Goal: Task Accomplishment & Management: Manage account settings

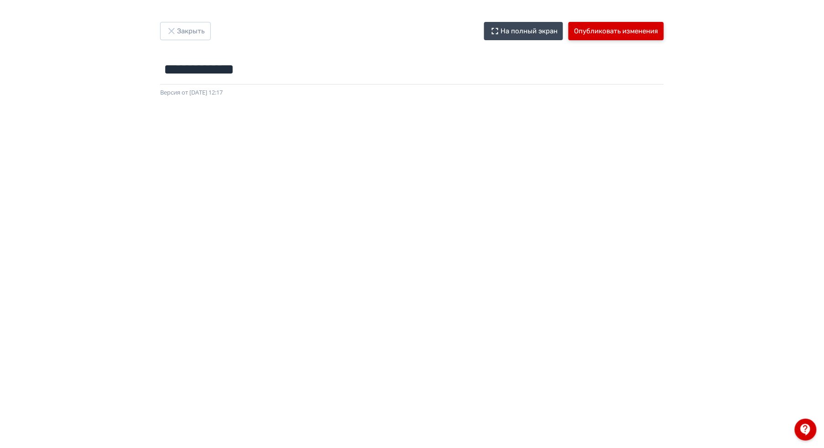
click at [604, 33] on button "Опубликовать изменения" at bounding box center [616, 31] width 95 height 18
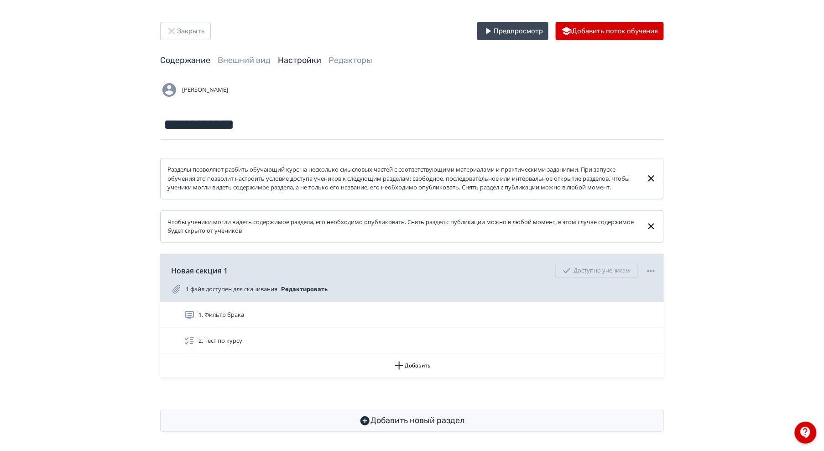
click at [308, 58] on link "Настройки" at bounding box center [299, 60] width 43 height 10
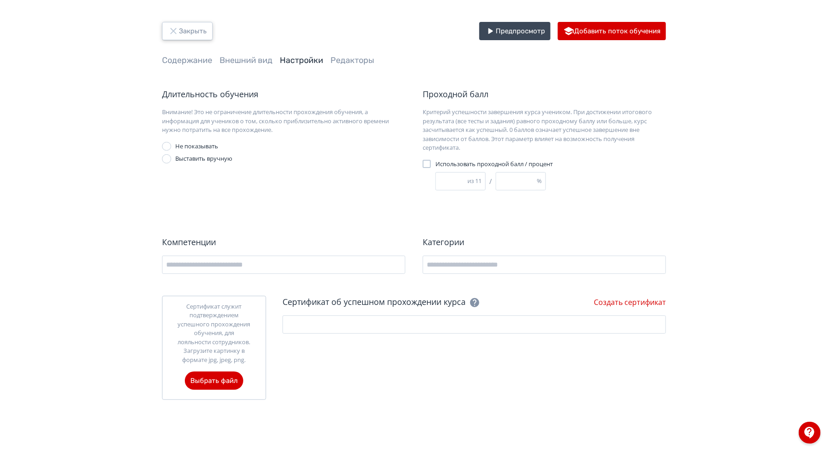
click at [189, 28] on button "Закрыть" at bounding box center [187, 31] width 51 height 18
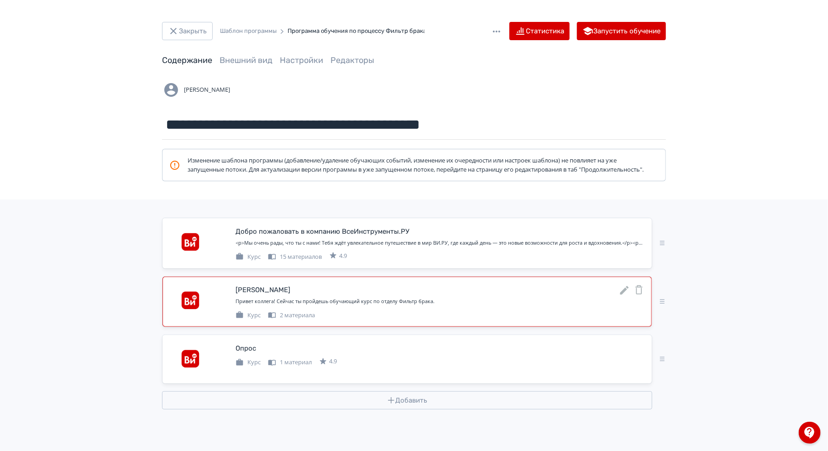
click at [640, 295] on icon at bounding box center [639, 289] width 11 height 11
click at [202, 30] on button "Закрыть" at bounding box center [187, 31] width 51 height 18
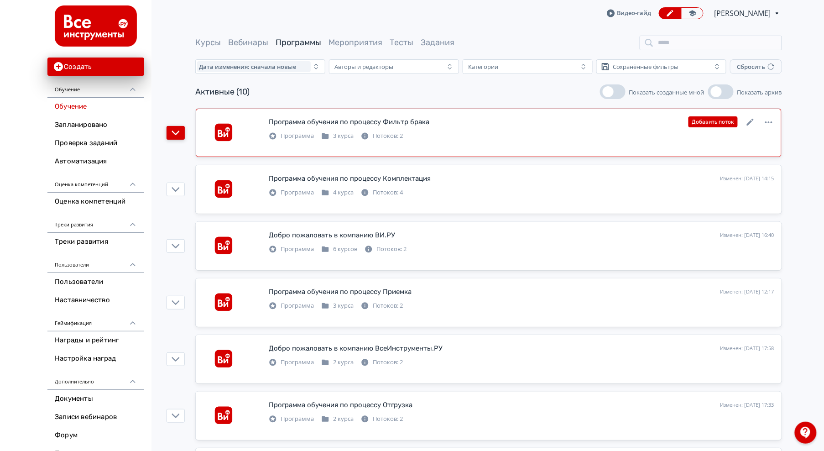
click at [172, 131] on icon "button" at bounding box center [176, 133] width 8 height 8
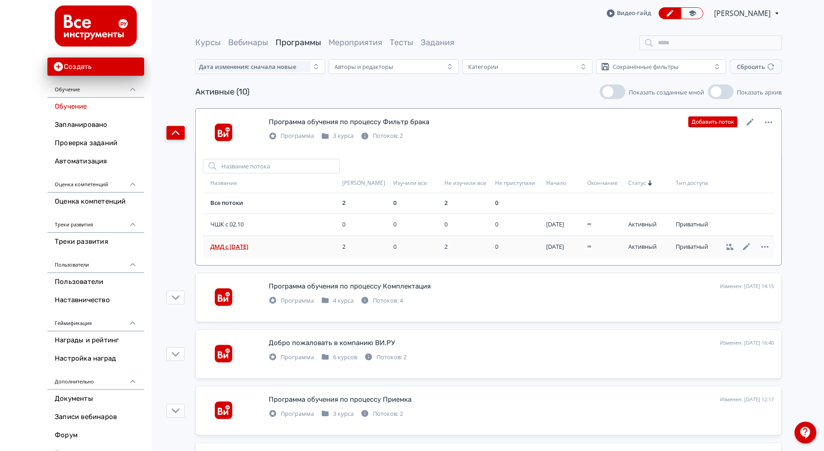
click at [241, 249] on span "ДМД с [DATE]" at bounding box center [274, 246] width 129 height 9
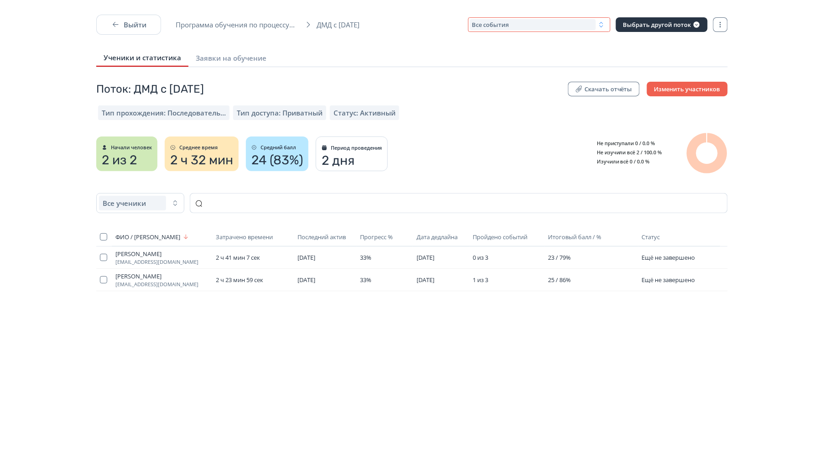
click at [593, 24] on div "Все события" at bounding box center [533, 24] width 126 height 11
drag, startPoint x: 593, startPoint y: 24, endPoint x: 389, endPoint y: 36, distance: 204.4
click at [589, 24] on div "Все события" at bounding box center [533, 24] width 126 height 11
click at [119, 27] on icon "button" at bounding box center [115, 24] width 9 height 9
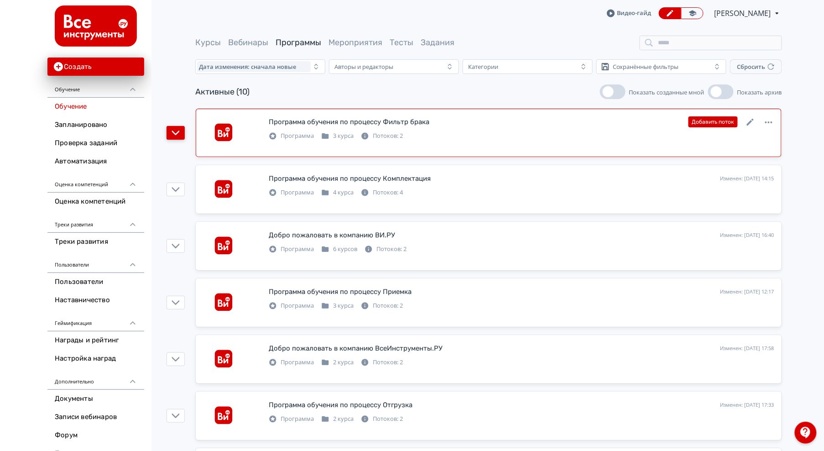
click at [181, 131] on button "button" at bounding box center [176, 133] width 18 height 14
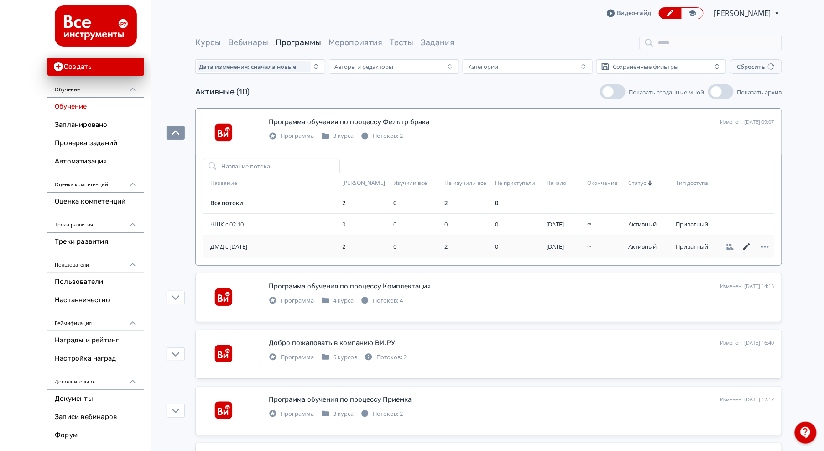
click at [743, 246] on icon at bounding box center [747, 246] width 11 height 11
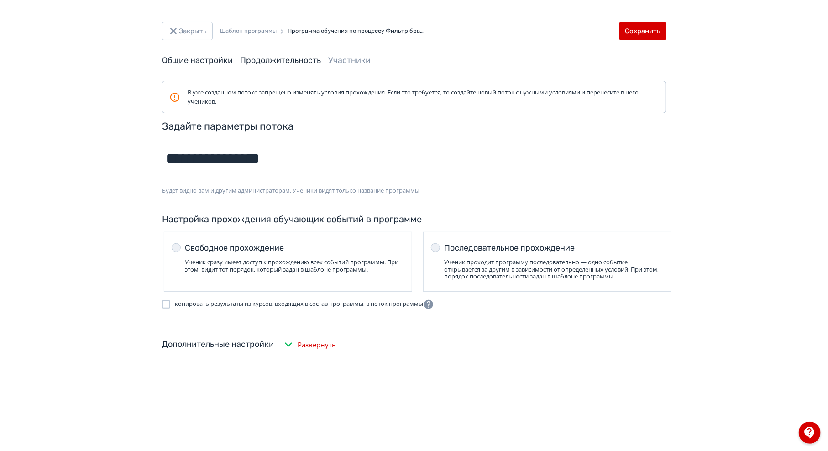
click at [262, 61] on link "Продолжительность" at bounding box center [280, 60] width 81 height 10
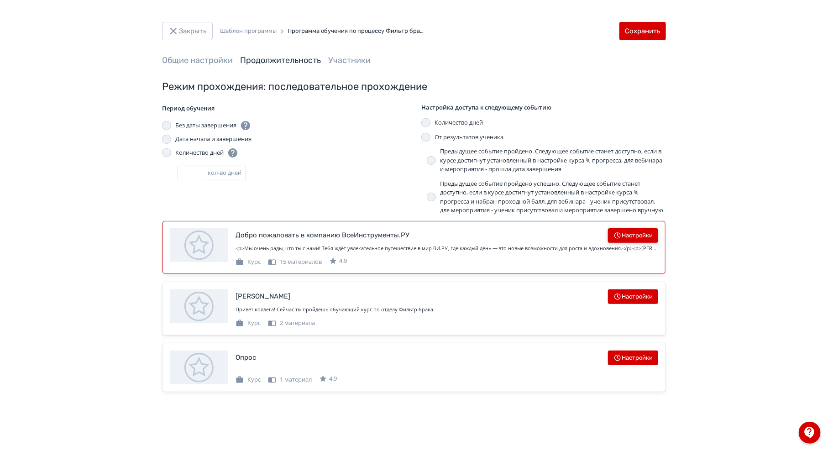
click at [646, 243] on button "Настройки" at bounding box center [633, 235] width 50 height 15
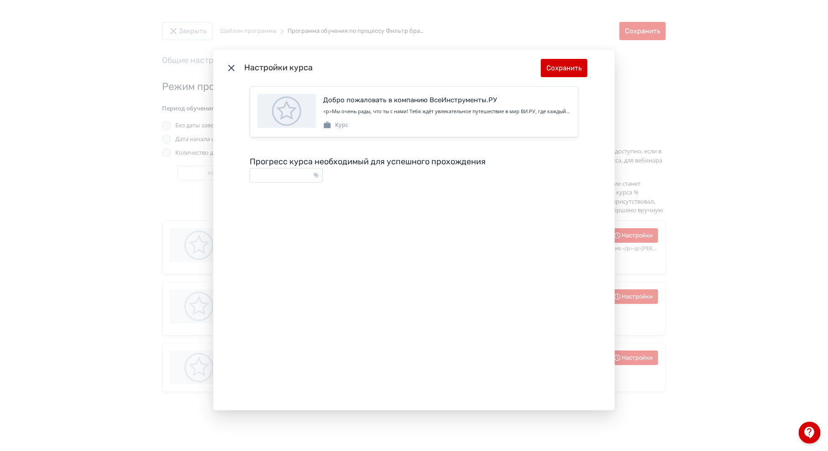
click at [724, 199] on div "Настройки курса Сохранить Добро пожаловать в компанию ВсеИнструменты.РУ <p>Мы о…" at bounding box center [414, 225] width 828 height 451
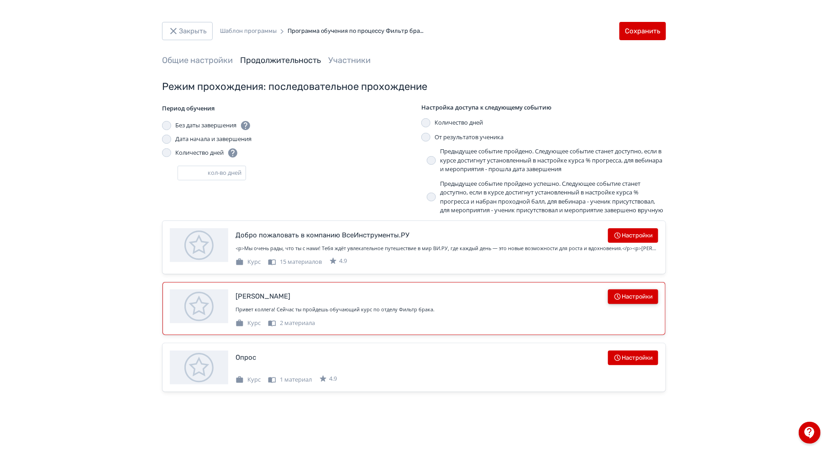
click at [646, 299] on button "Настройки" at bounding box center [633, 296] width 50 height 15
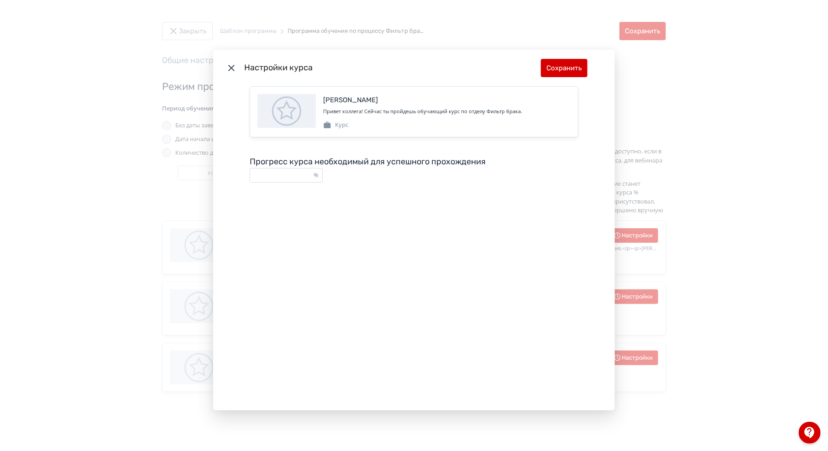
click at [711, 234] on div "Настройки курса Сохранить Фильтр Брака Привет коллега! Сейчас ты пройдешь обуча…" at bounding box center [414, 225] width 828 height 451
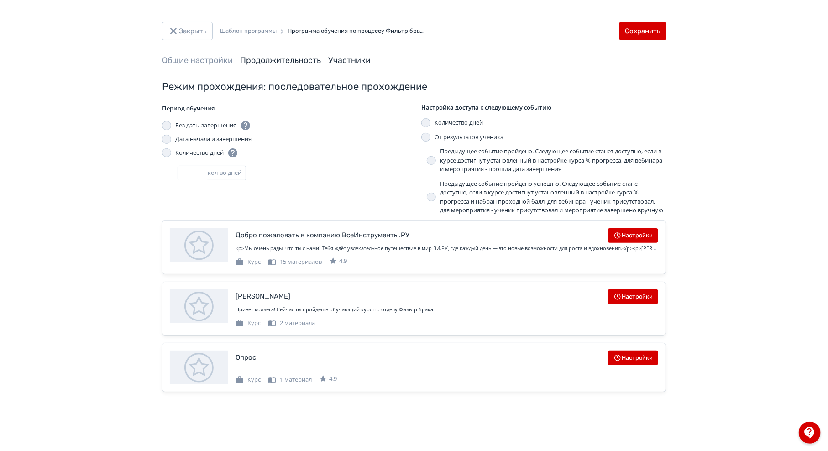
click at [351, 58] on link "Участники" at bounding box center [349, 60] width 42 height 10
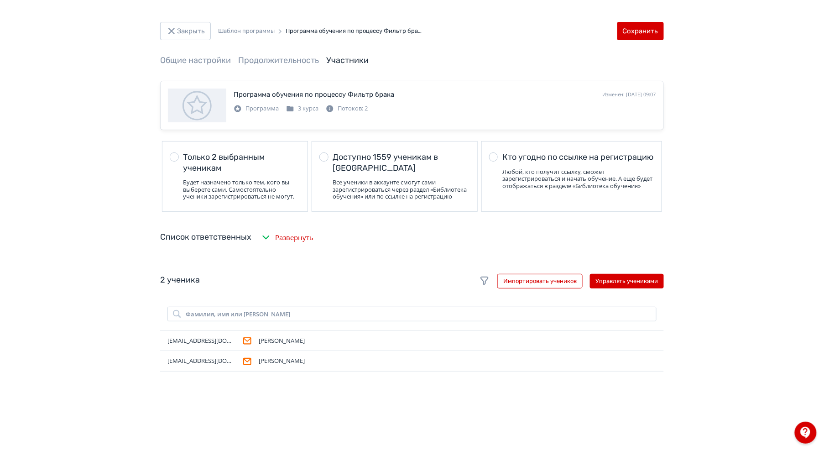
click at [217, 65] on span "Общие настройки" at bounding box center [195, 60] width 71 height 11
click at [217, 58] on link "Общие настройки" at bounding box center [195, 60] width 71 height 10
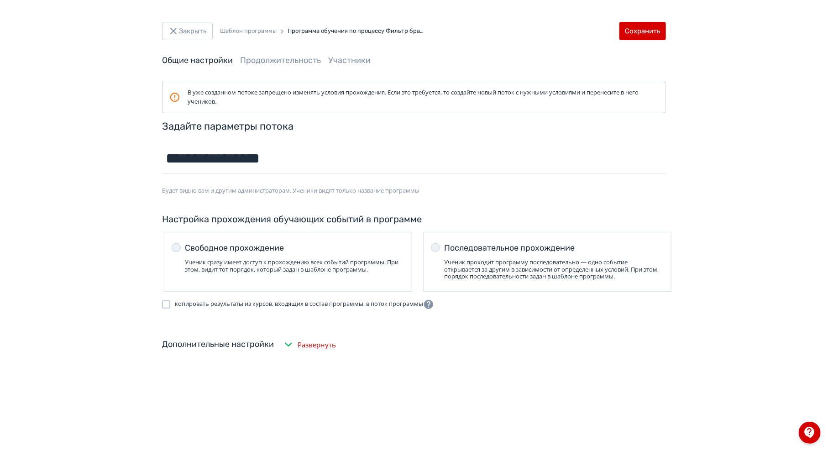
click at [309, 349] on span "Развернуть" at bounding box center [317, 345] width 38 height 10
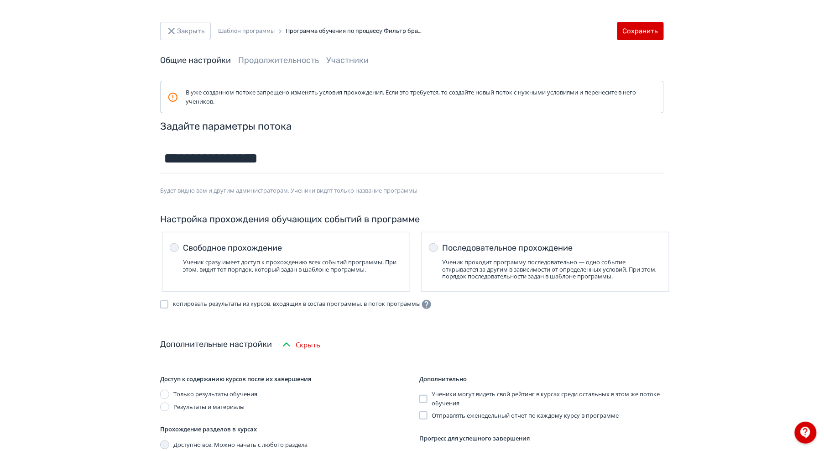
click at [645, 40] on header "Закрыть Шаблон программы Программа обучения по процессу Фильтр брака Сохранить …" at bounding box center [412, 44] width 504 height 44
click at [644, 32] on button "Сохранить" at bounding box center [641, 31] width 47 height 18
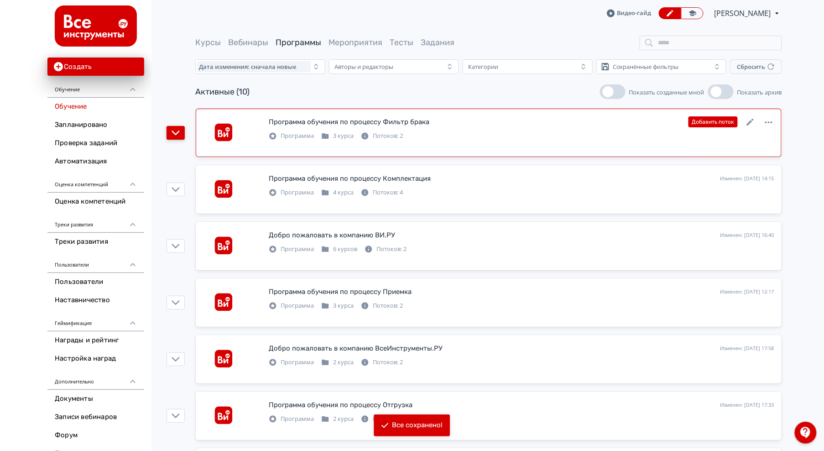
click at [171, 126] on button "button" at bounding box center [176, 133] width 18 height 14
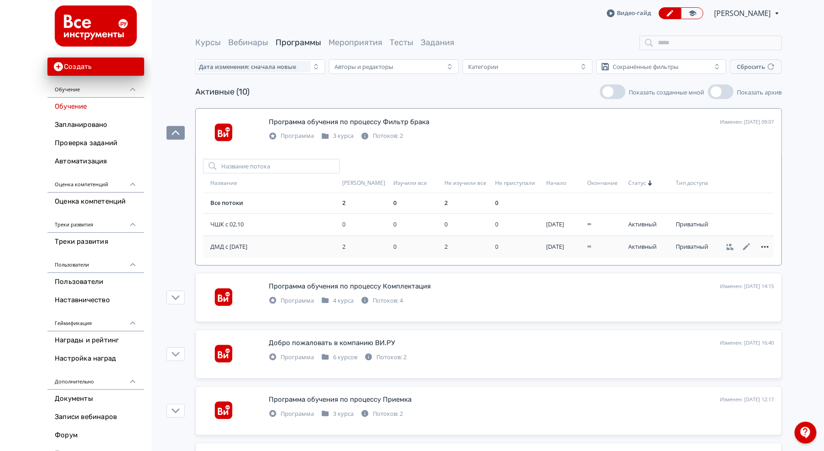
click at [761, 247] on icon at bounding box center [765, 246] width 11 height 11
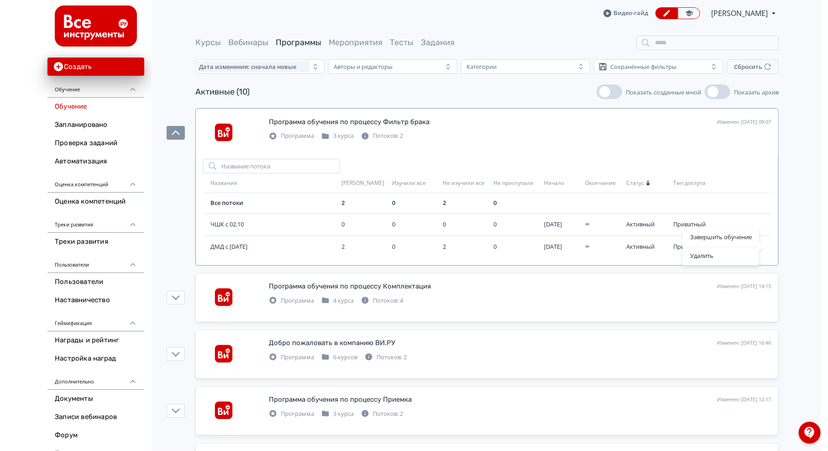
click at [791, 236] on div "Завершить обучение Удалить" at bounding box center [414, 225] width 828 height 451
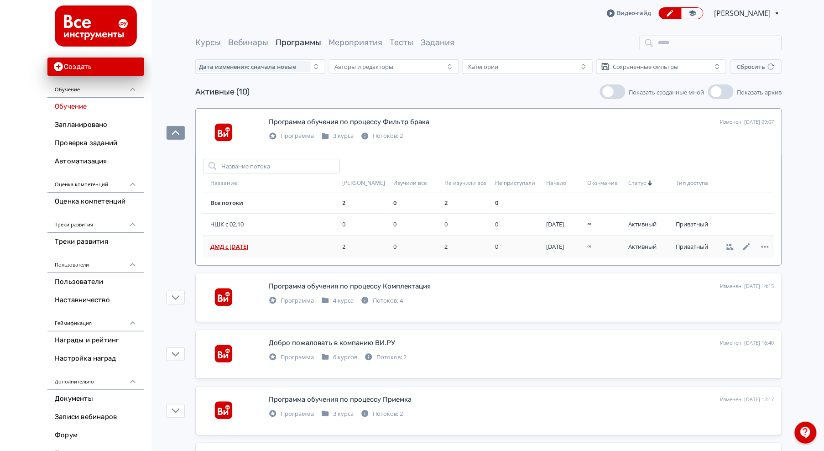
click at [267, 240] on td "ДМД с [DATE]" at bounding box center [271, 247] width 136 height 22
click at [241, 249] on span "ДМД с [DATE]" at bounding box center [274, 246] width 129 height 9
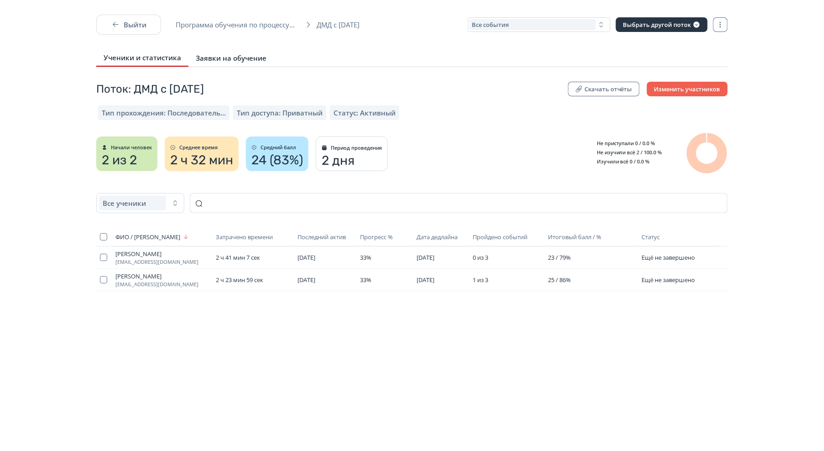
click at [213, 55] on span "Заявки на обучение" at bounding box center [231, 57] width 71 height 9
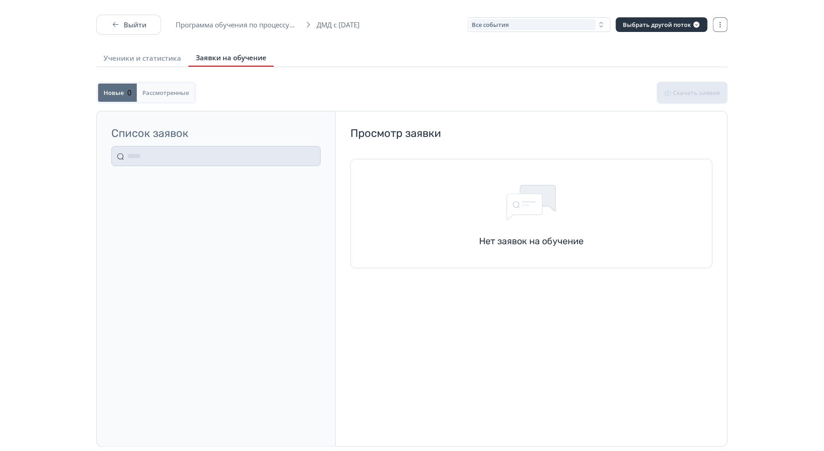
click at [171, 92] on span "Рассмотренные" at bounding box center [165, 92] width 47 height 7
click at [154, 52] on link "Ученики и статистика" at bounding box center [142, 58] width 92 height 16
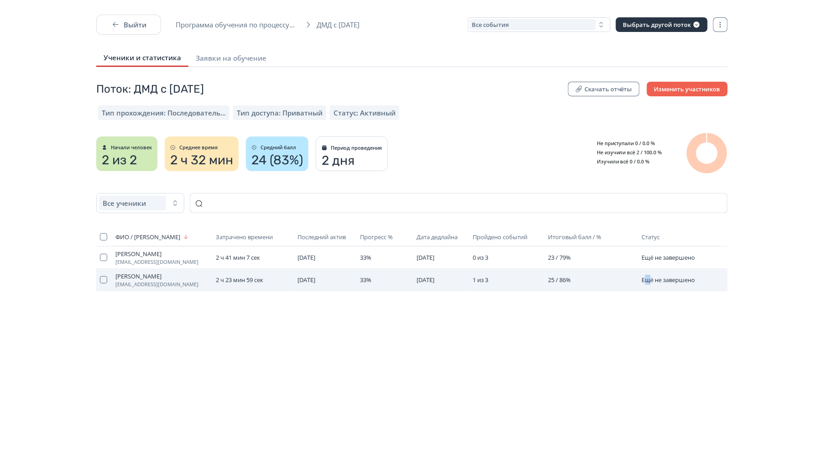
click at [650, 288] on td "Ещё не завершено" at bounding box center [680, 280] width 82 height 22
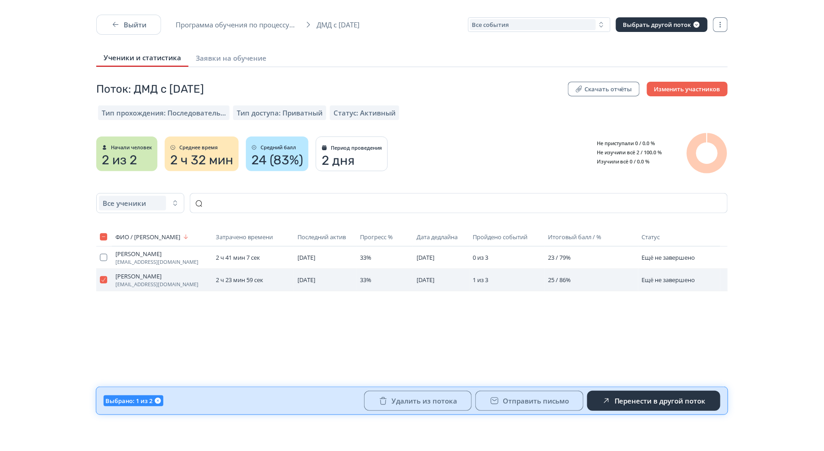
click at [690, 277] on span "Ещё не завершено" at bounding box center [668, 280] width 53 height 8
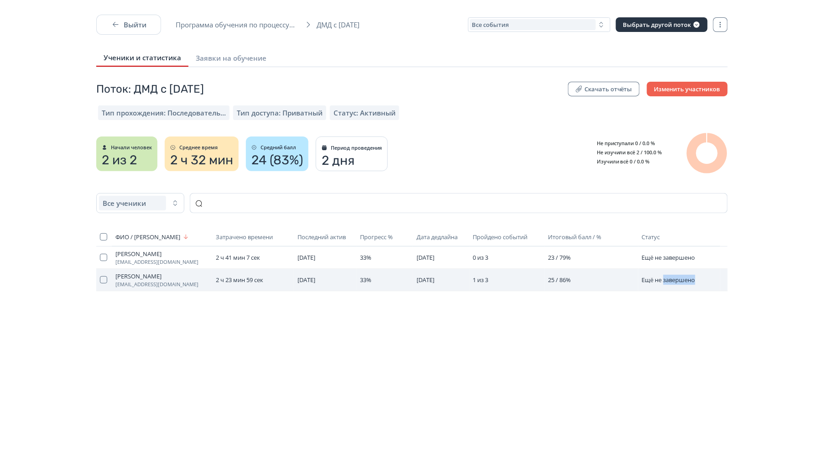
click at [690, 277] on span "Ещё не завершено" at bounding box center [668, 280] width 53 height 8
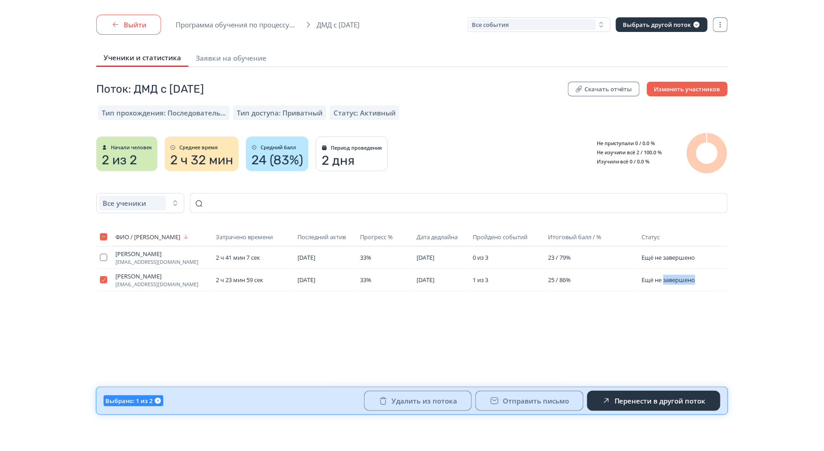
click at [117, 26] on icon "button" at bounding box center [115, 24] width 9 height 9
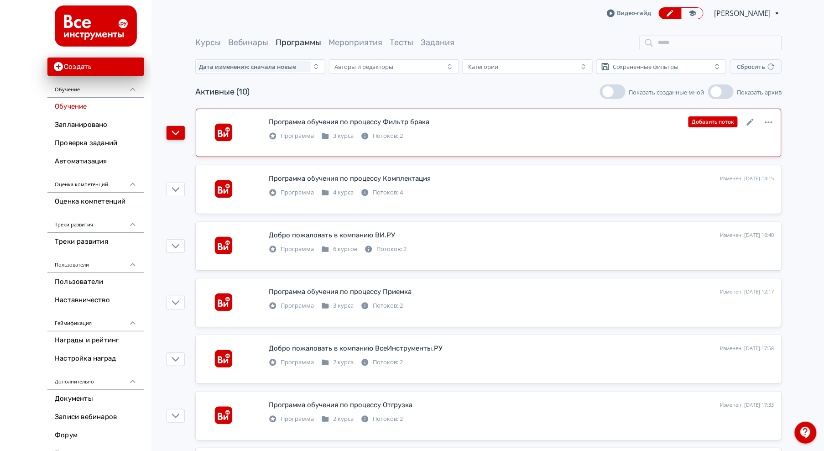
click at [180, 129] on button "button" at bounding box center [176, 133] width 18 height 14
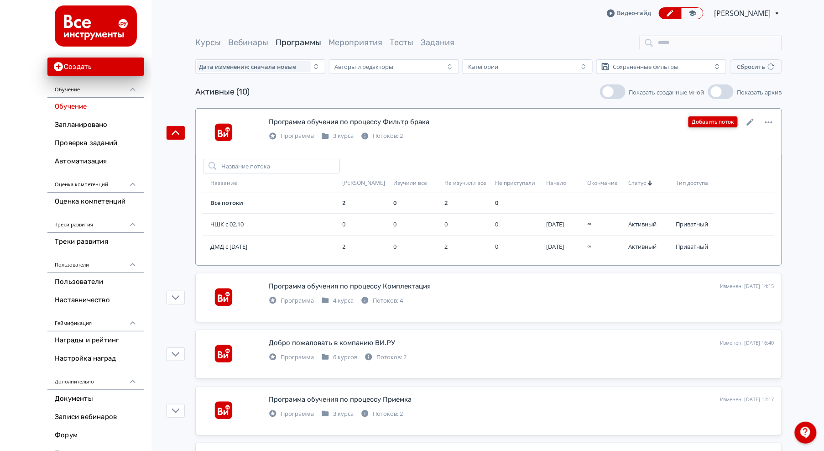
click at [710, 121] on button "Добавить поток" at bounding box center [713, 121] width 49 height 11
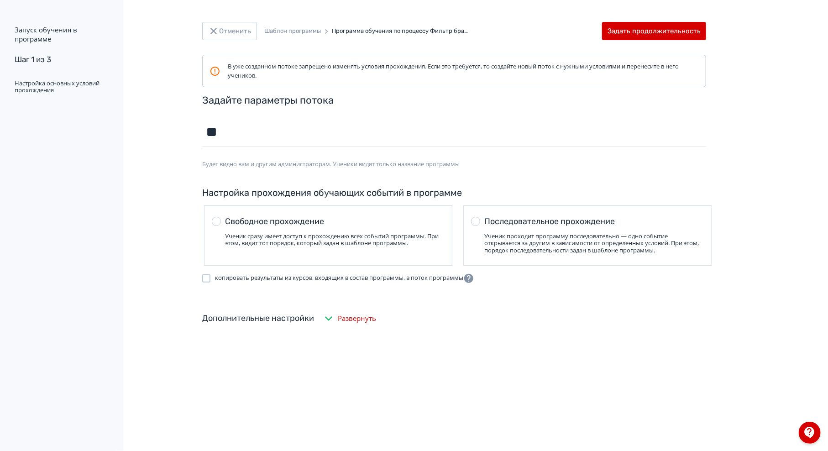
type input "*"
type input "***"
click at [434, 101] on h1 "Задайте параметры потока" at bounding box center [454, 100] width 504 height 12
click at [572, 229] on div "Последовательное прохождение Ученик проходит программу последовательно — одно с…" at bounding box center [594, 234] width 220 height 37
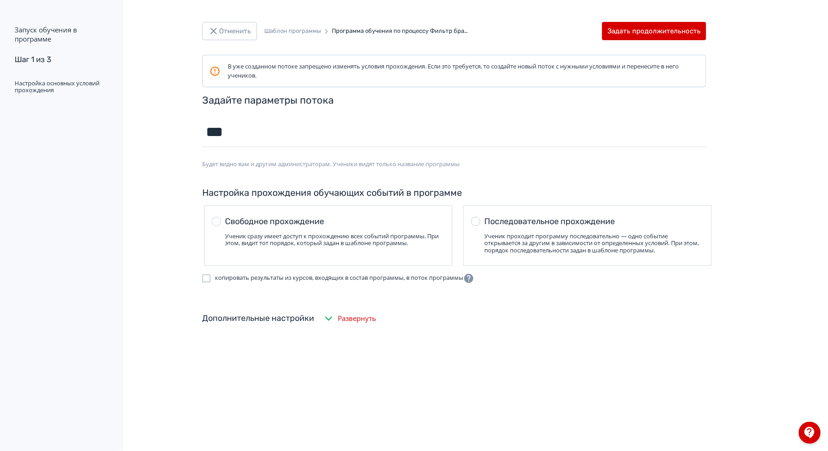
click at [368, 316] on span "Развернуть" at bounding box center [357, 318] width 38 height 10
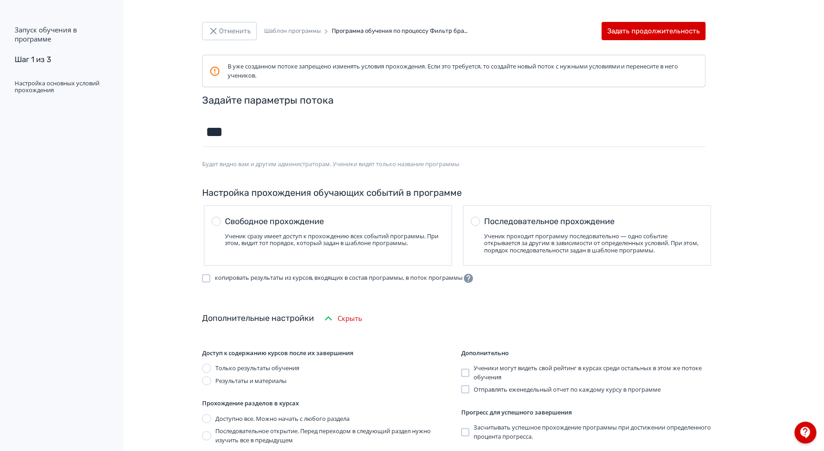
scroll to position [30, 0]
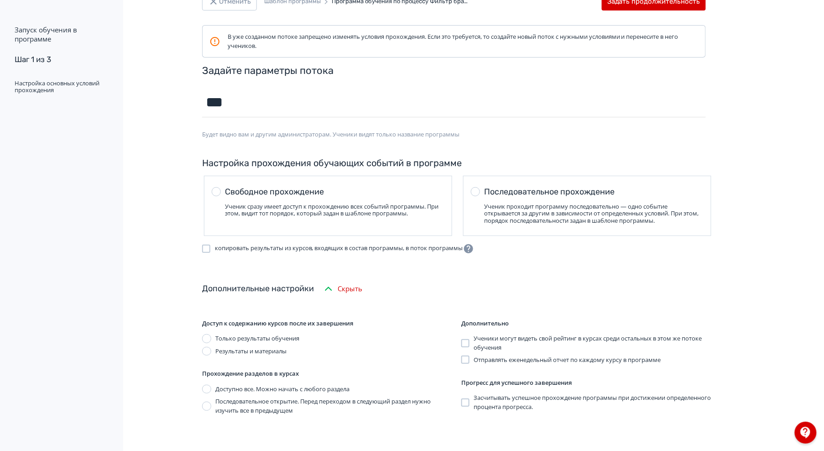
click at [508, 346] on span "Ученики могут видеть свой рейтинг в курсах среди остальных в этом же потоке обу…" at bounding box center [593, 343] width 239 height 18
click at [509, 339] on span "Ученики могут видеть свой рейтинг в курсах среди остальных в этом же потоке обу…" at bounding box center [593, 343] width 239 height 18
click at [512, 398] on span "Засчитывать успешное прохождение программы при достижении определенного процент…" at bounding box center [593, 402] width 239 height 18
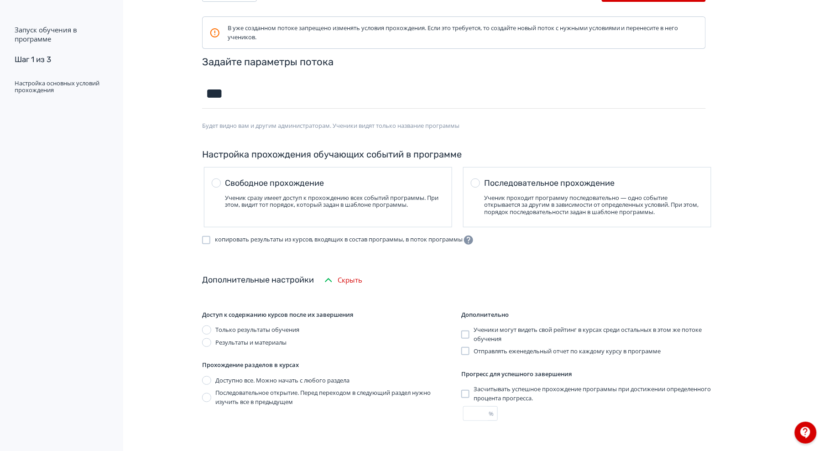
scroll to position [41, 0]
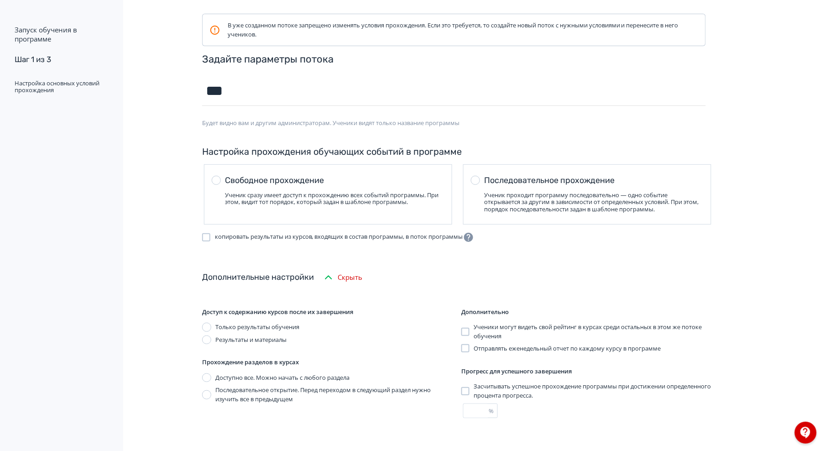
drag, startPoint x: 485, startPoint y: 405, endPoint x: 411, endPoint y: 401, distance: 74.5
click at [411, 401] on div "Доступ к содержанию курсов после их завершения Только результаты обучения Резул…" at bounding box center [454, 356] width 504 height 125
type input "**"
click at [658, 253] on div "В уже созданном потоке запрещено изменять условия прохождения. Если это требует…" at bounding box center [454, 221] width 548 height 415
click at [242, 394] on div "Последовательное открытие. Перед переходом в следующий раздел нужно изучить все…" at bounding box center [334, 395] width 239 height 18
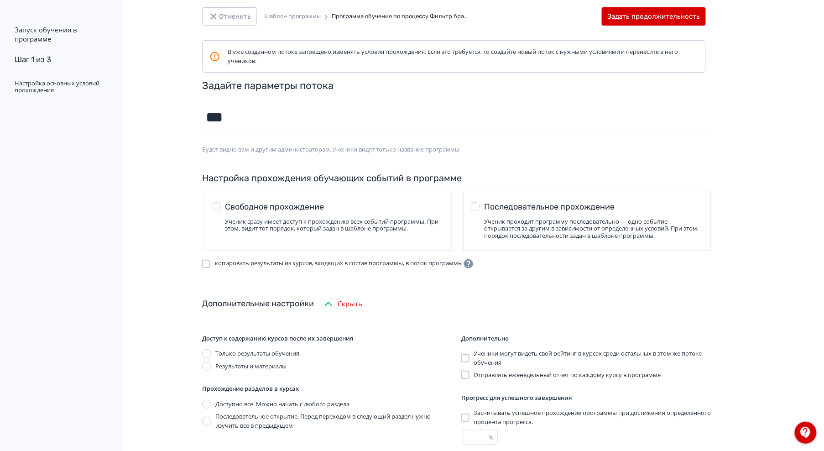
scroll to position [0, 0]
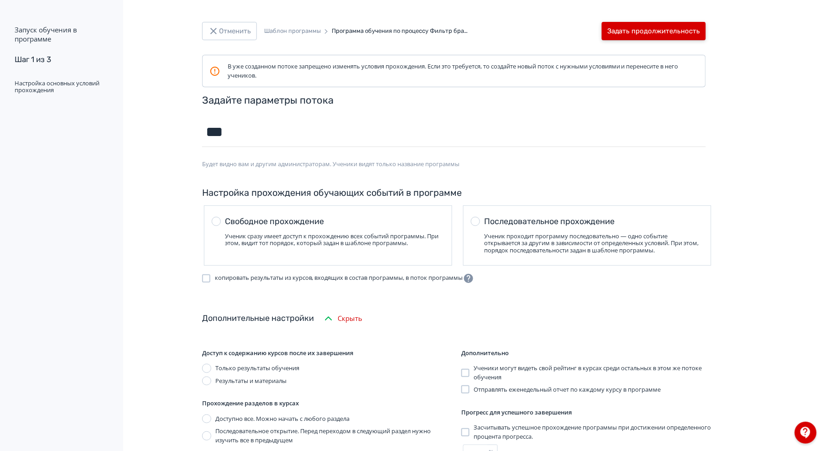
click at [671, 30] on button "Задать продолжительность" at bounding box center [654, 31] width 104 height 18
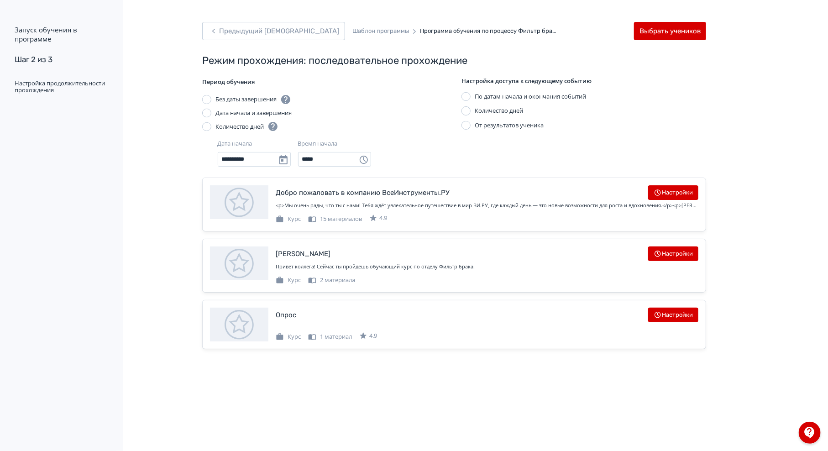
click at [204, 126] on div at bounding box center [206, 126] width 9 height 9
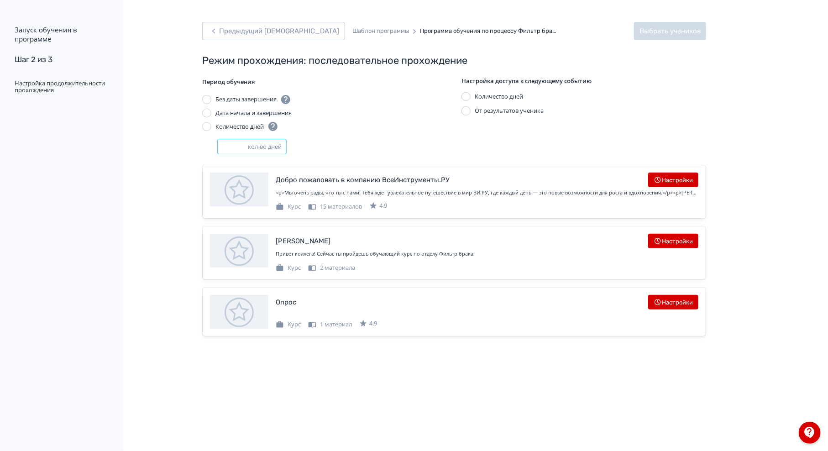
click at [255, 143] on div "кол-во дней" at bounding box center [266, 146] width 37 height 9
click at [252, 143] on div "кол-во дней" at bounding box center [266, 146] width 37 height 9
click at [236, 145] on input "number" at bounding box center [233, 147] width 30 height 14
click at [244, 145] on input "*" at bounding box center [233, 147] width 30 height 14
type input "*"
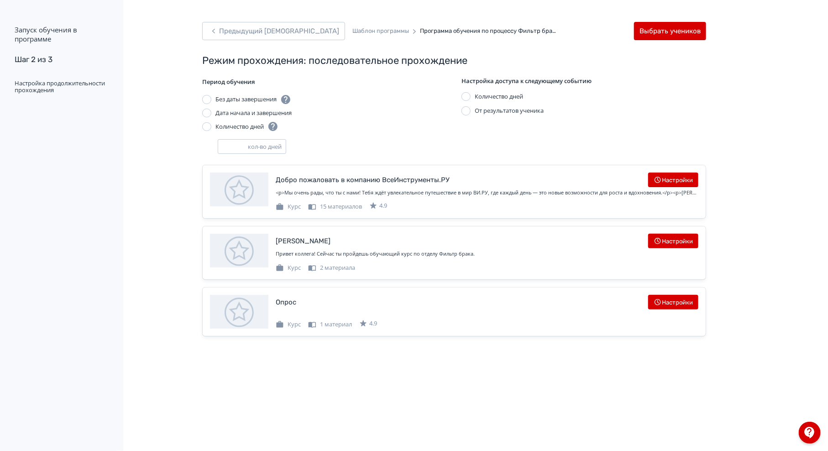
click at [244, 145] on input "*" at bounding box center [233, 147] width 30 height 14
click at [420, 147] on div "* кол-во дней" at bounding box center [332, 146] width 229 height 15
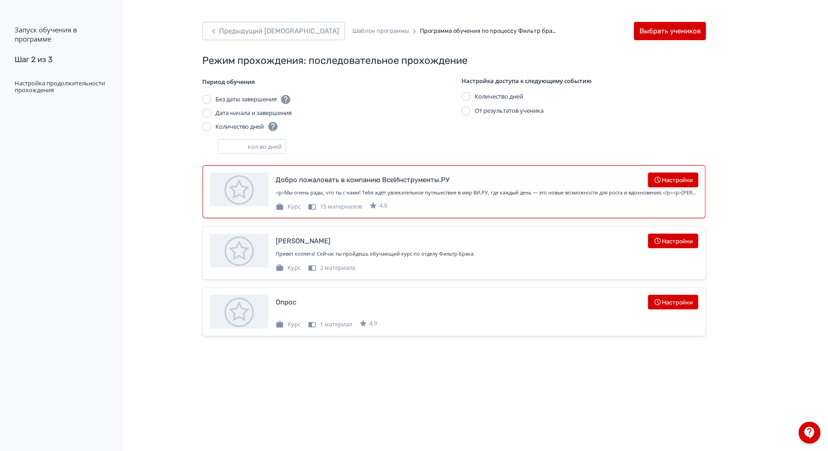
click at [685, 179] on button "Настройки" at bounding box center [673, 180] width 50 height 15
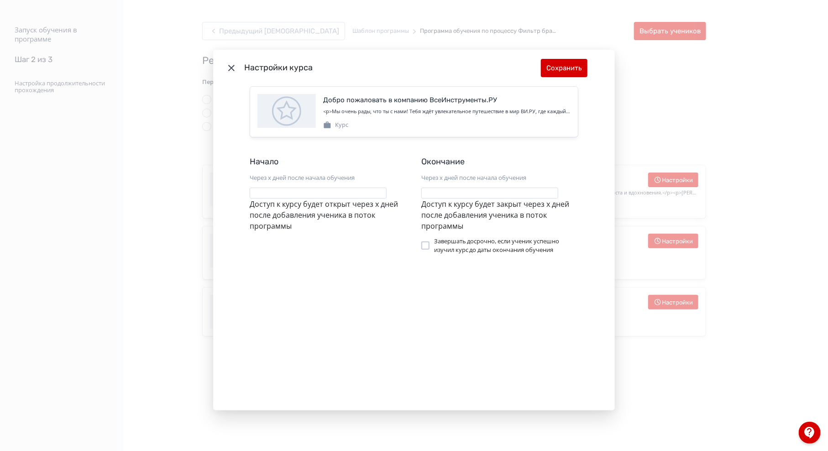
click at [754, 72] on div "Настройки курса Сохранить Добро пожаловать в компанию ВсеИнструменты.РУ <p>Мы о…" at bounding box center [414, 225] width 828 height 451
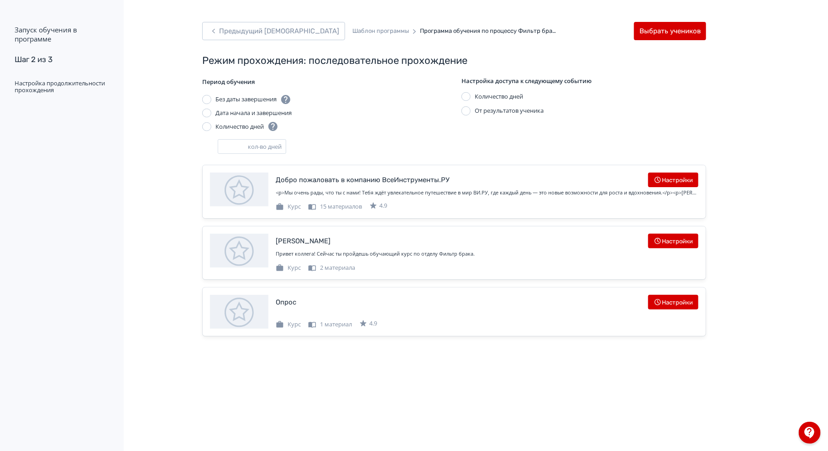
click at [469, 108] on div at bounding box center [465, 110] width 9 height 9
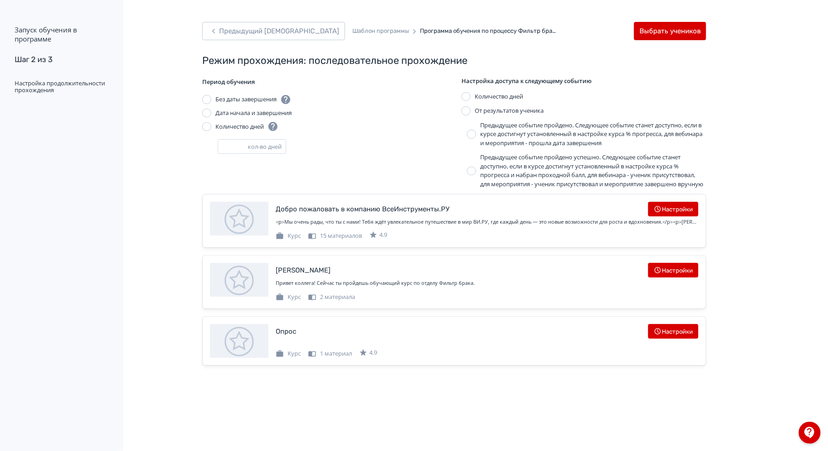
click at [617, 126] on div "Предыдущее событие пройдено. Следующее событие станет доступно, если в курсе до…" at bounding box center [593, 134] width 226 height 27
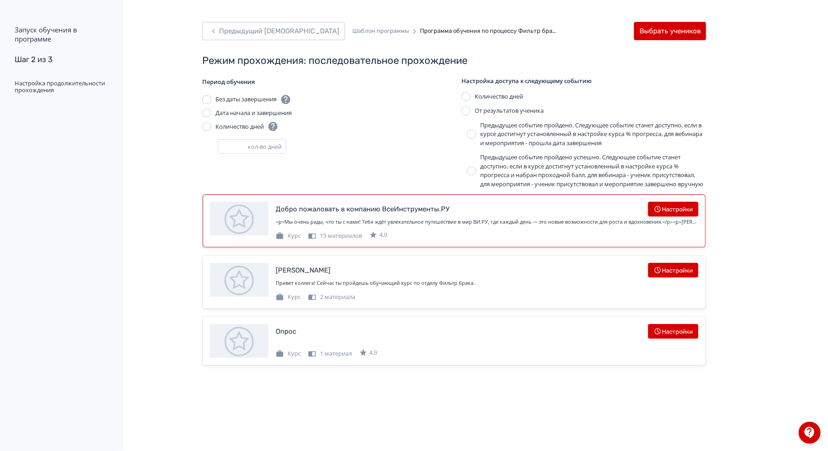
click at [678, 216] on button "Настройки" at bounding box center [673, 209] width 50 height 15
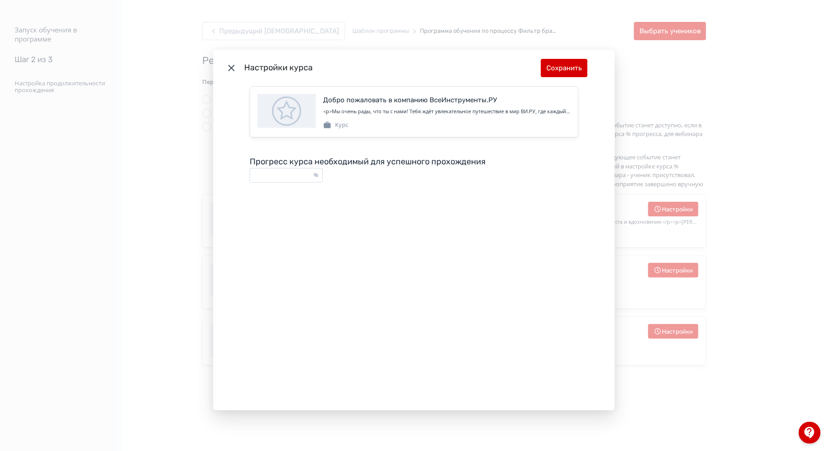
drag, startPoint x: 286, startPoint y: 171, endPoint x: 219, endPoint y: 178, distance: 67.0
click at [219, 178] on div "Добро пожаловать в компанию ВсеИнструменты.РУ <p>Мы очень рады, что ты с нами! …" at bounding box center [414, 248] width 402 height 324
type input "**"
drag, startPoint x: 564, startPoint y: 60, endPoint x: 589, endPoint y: 99, distance: 46.5
click at [564, 60] on button "Сохранить" at bounding box center [564, 68] width 47 height 18
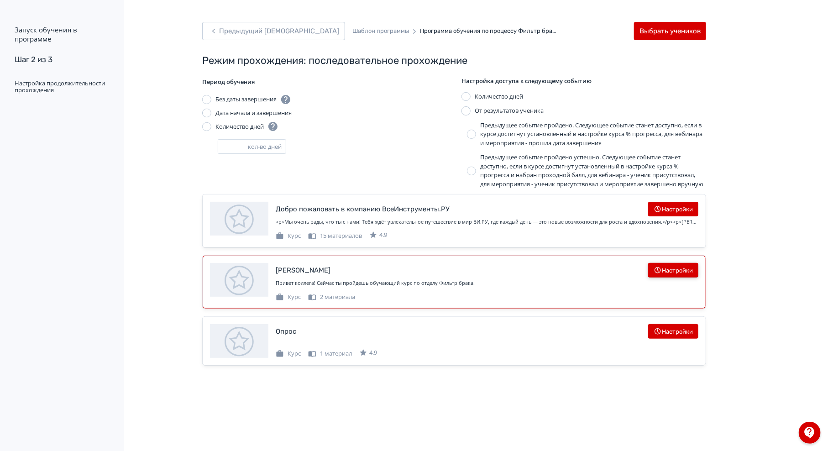
click at [683, 278] on button "Настройки" at bounding box center [673, 270] width 50 height 15
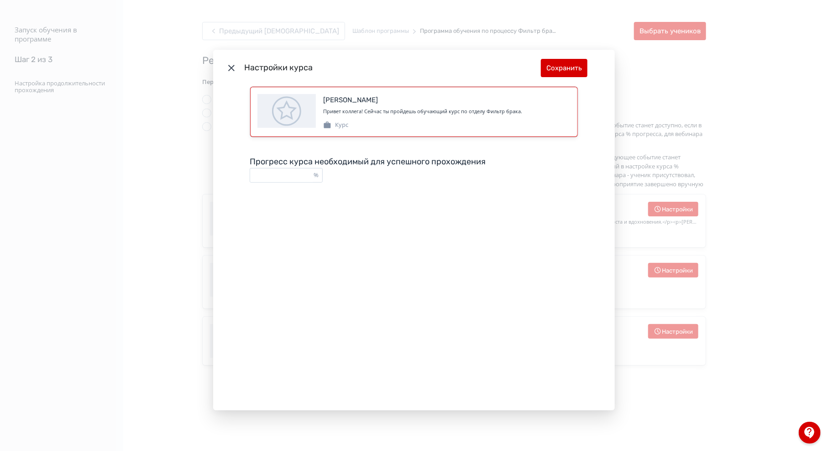
drag, startPoint x: 289, startPoint y: 171, endPoint x: 283, endPoint y: 126, distance: 45.2
click at [176, 170] on div "Настройки курса Сохранить Фильтр Брака Привет коллега! Сейчас ты пройдешь обуча…" at bounding box center [414, 225] width 828 height 451
type input "**"
click at [562, 71] on button "Сохранить" at bounding box center [564, 68] width 47 height 18
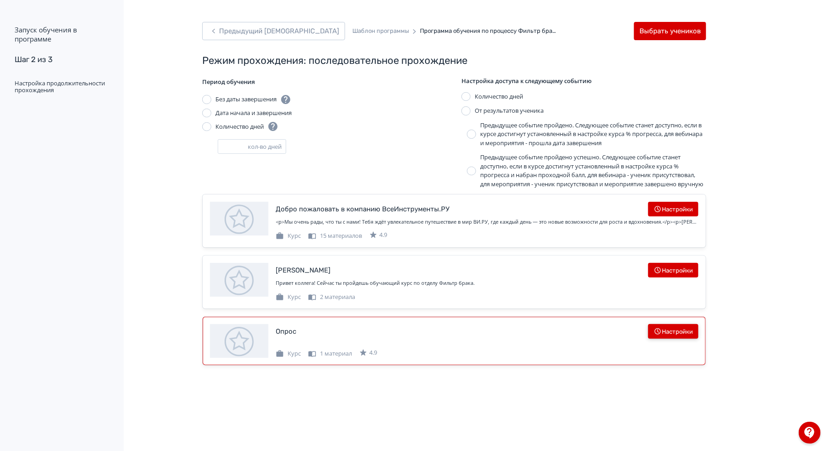
click at [680, 338] on button "Настройки" at bounding box center [673, 331] width 50 height 15
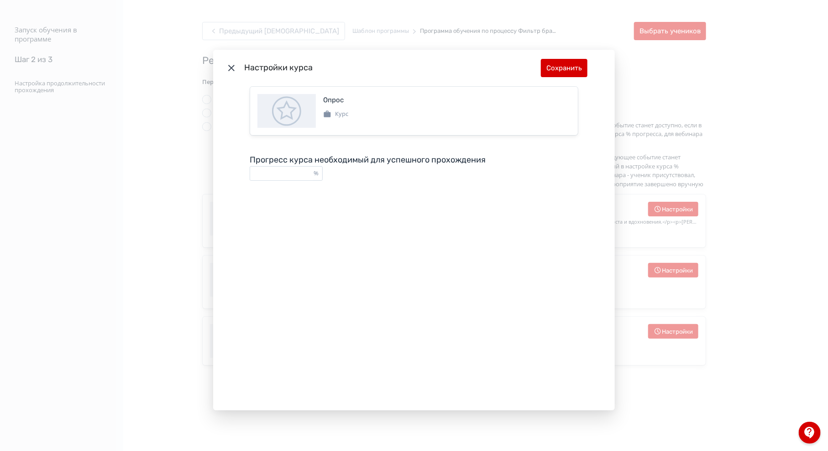
drag, startPoint x: 279, startPoint y: 171, endPoint x: 163, endPoint y: 163, distance: 115.8
click at [154, 169] on div "Настройки курса Сохранить Опрос Курс Прогресс курса необходимый для успешного п…" at bounding box center [414, 225] width 828 height 451
type input "*"
click at [558, 65] on button "Сохранить" at bounding box center [564, 68] width 47 height 18
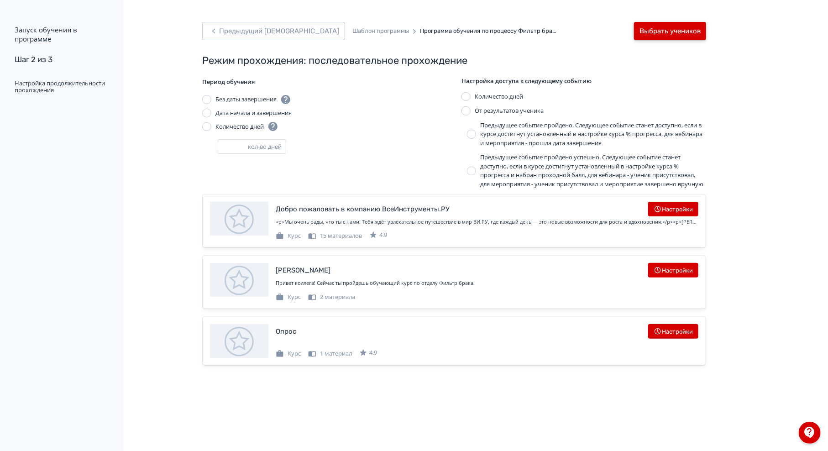
click at [685, 31] on button "Выбрать учеников" at bounding box center [670, 31] width 72 height 18
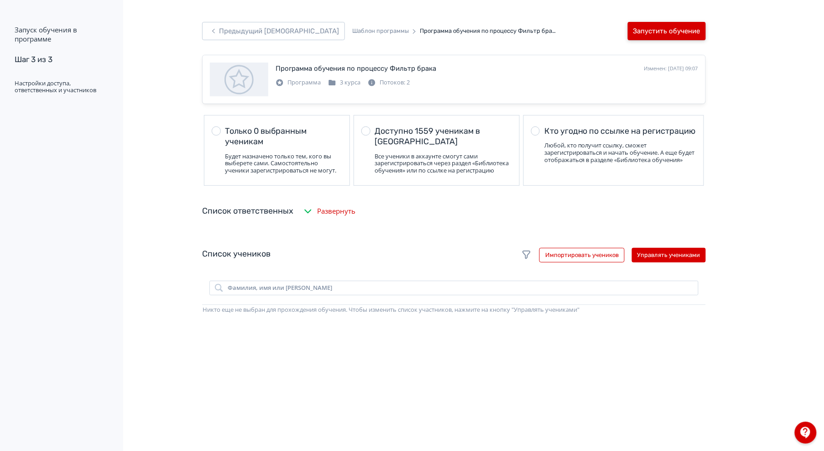
click at [685, 31] on button "Запустить обучение" at bounding box center [667, 31] width 78 height 18
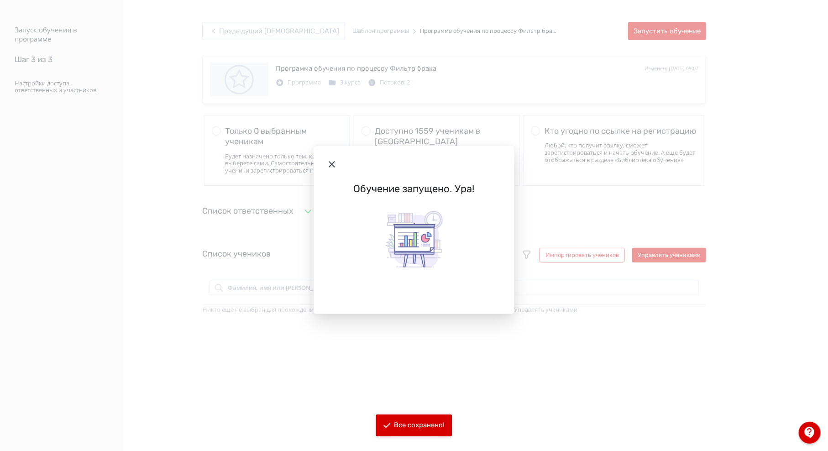
click at [331, 165] on icon "Modal" at bounding box center [332, 164] width 6 height 6
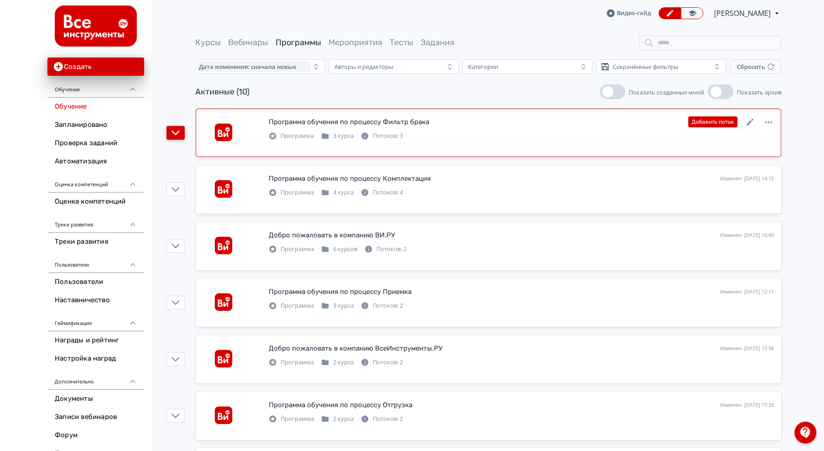
click at [171, 129] on button "button" at bounding box center [176, 133] width 18 height 14
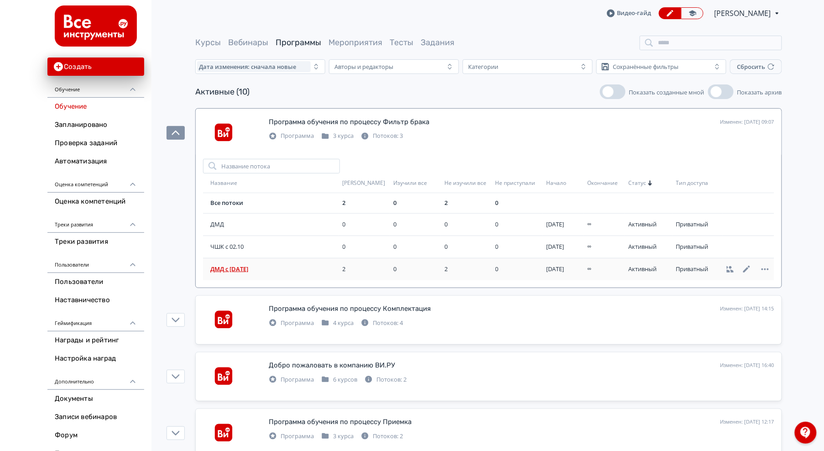
click at [295, 274] on td "ДМД с [DATE]" at bounding box center [271, 269] width 136 height 22
click at [243, 265] on span "ДМД с [DATE]" at bounding box center [274, 269] width 129 height 9
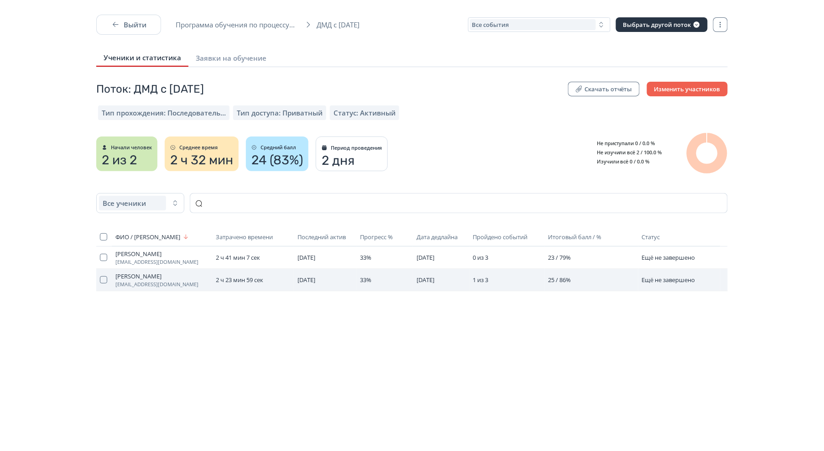
click at [655, 270] on td "Ещё не завершено" at bounding box center [680, 280] width 82 height 22
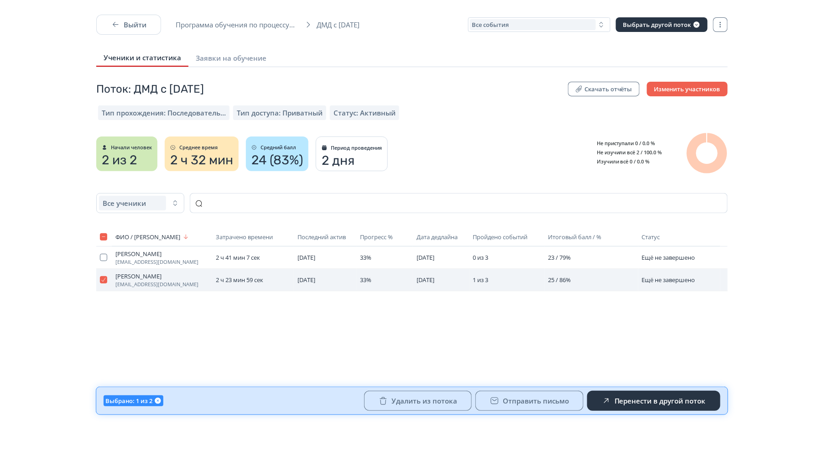
click at [541, 275] on td "1 из 3" at bounding box center [507, 280] width 75 height 22
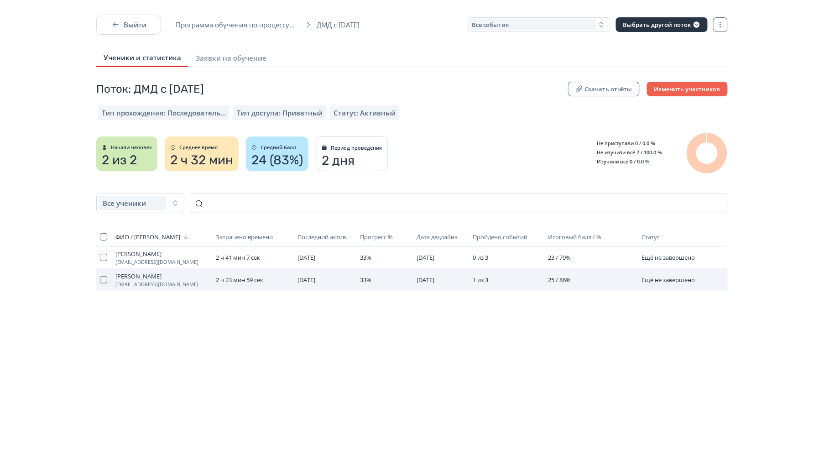
click at [693, 276] on span "Ещё не завершено" at bounding box center [668, 280] width 53 height 8
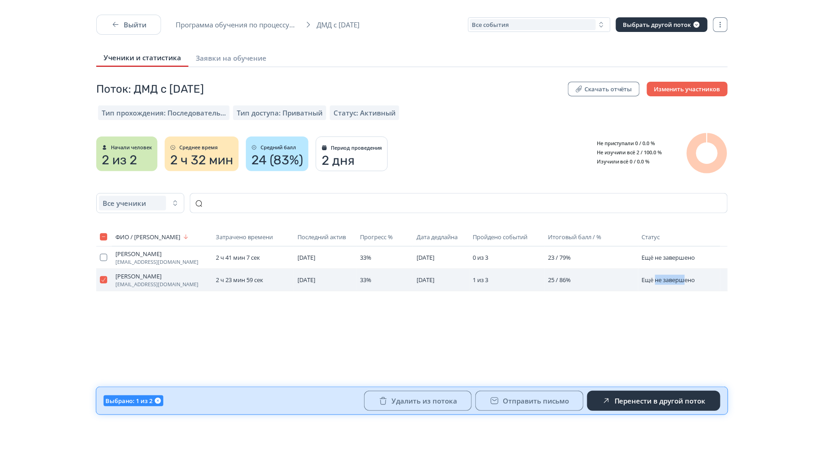
drag, startPoint x: 683, startPoint y: 279, endPoint x: 199, endPoint y: 273, distance: 484.4
click at [567, 279] on tr "[PERSON_NAME] [EMAIL_ADDRESS][DOMAIN_NAME] 2 ч 23 мин 59 сек [DATE] 33% [DATE] …" at bounding box center [412, 280] width 632 height 22
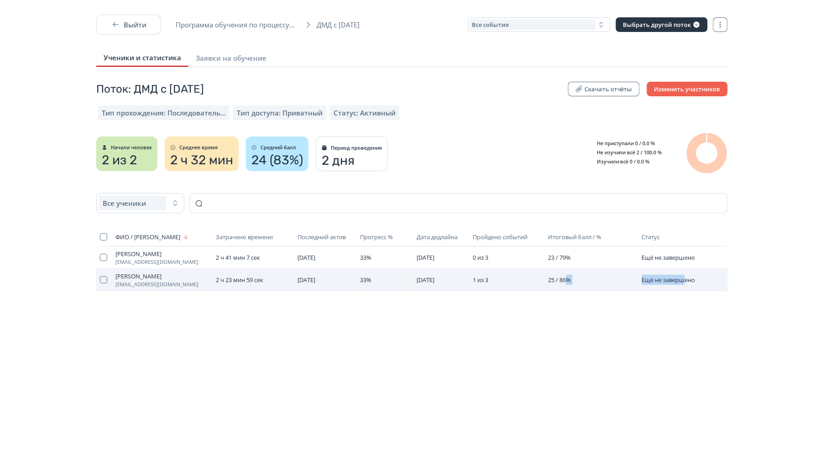
click at [147, 275] on span "[PERSON_NAME]" at bounding box center [161, 276] width 93 height 7
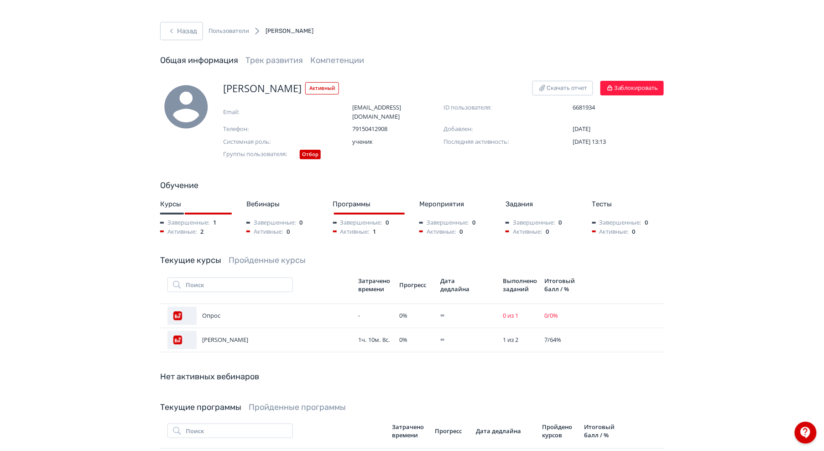
click at [263, 255] on link "Пройденные курсы" at bounding box center [267, 260] width 77 height 10
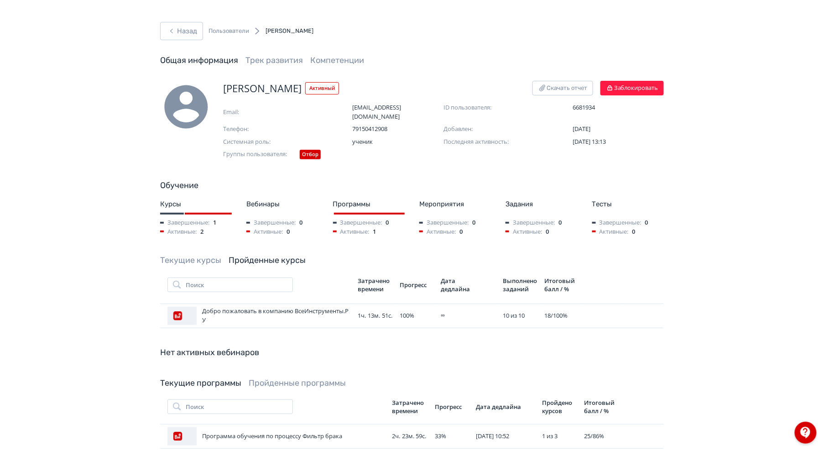
click at [194, 255] on link "Текущие курсы" at bounding box center [190, 260] width 61 height 10
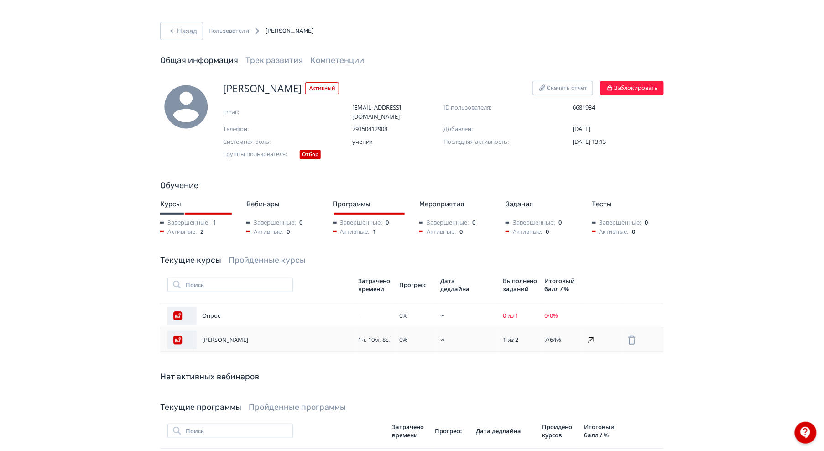
click at [530, 336] on div "1 из 2" at bounding box center [520, 340] width 34 height 9
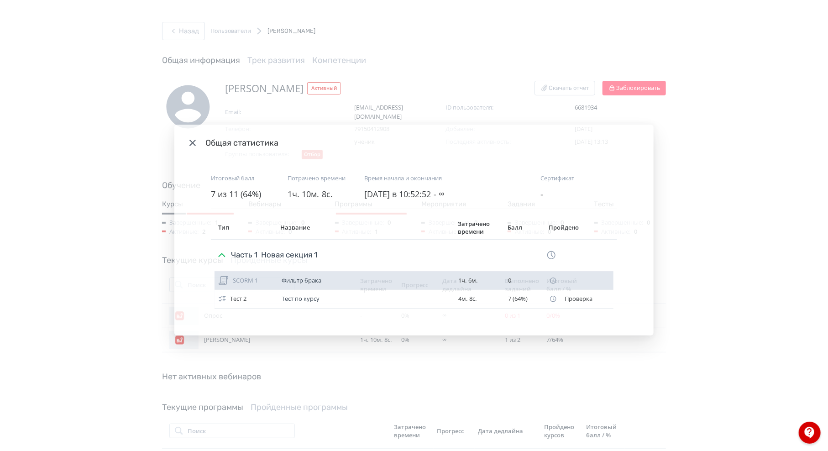
click at [299, 279] on div "Фильтр брака" at bounding box center [366, 280] width 169 height 7
click at [550, 276] on div "SCORM 1 Фильтр брака 1ч. 6м. 0" at bounding box center [414, 281] width 399 height 18
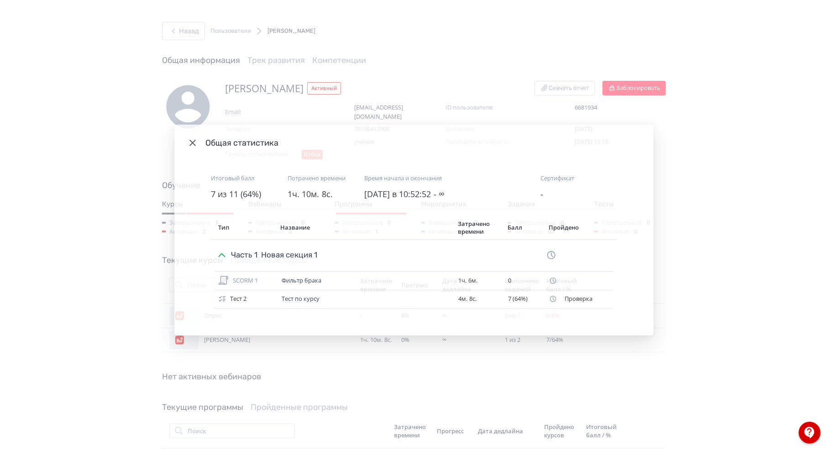
click at [745, 155] on div "Общая статистика Итоговый балл 7 из 11 (64%) Потрачено времени 1ч. 10м. 8с. Вре…" at bounding box center [414, 225] width 828 height 451
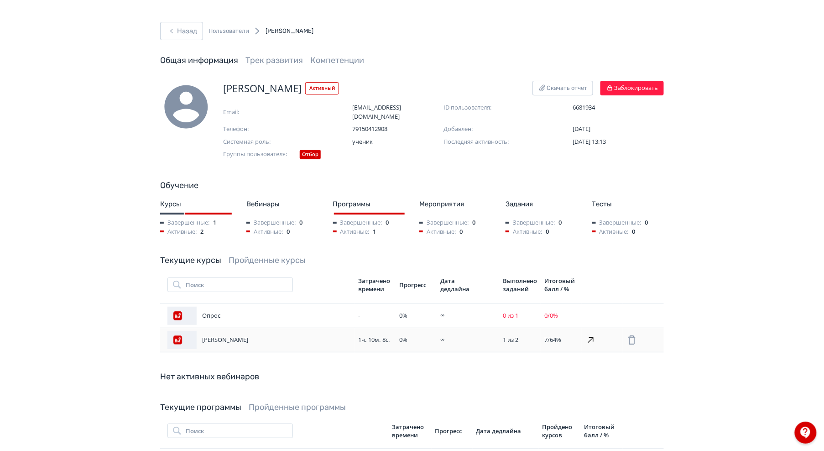
click at [509, 336] on span "1 из 2" at bounding box center [511, 340] width 16 height 8
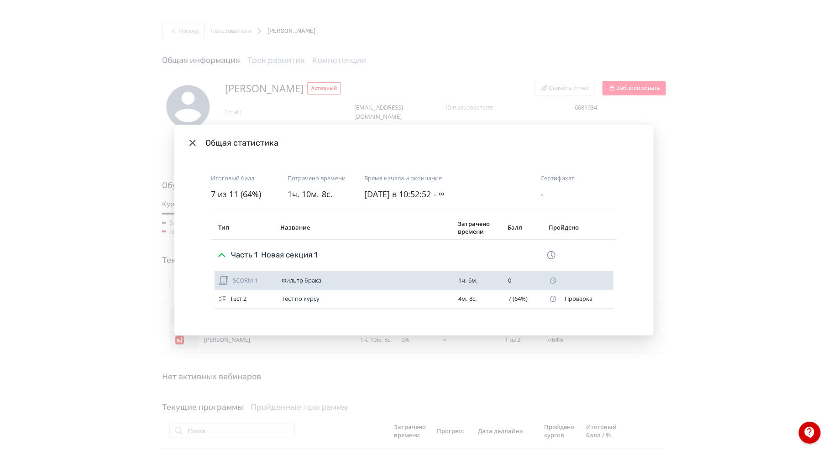
click at [578, 280] on div "Modal" at bounding box center [579, 281] width 61 height 8
click at [556, 277] on icon "Modal" at bounding box center [553, 281] width 8 height 8
drag, startPoint x: 556, startPoint y: 277, endPoint x: 535, endPoint y: 277, distance: 20.5
click at [535, 277] on div "0" at bounding box center [525, 280] width 33 height 7
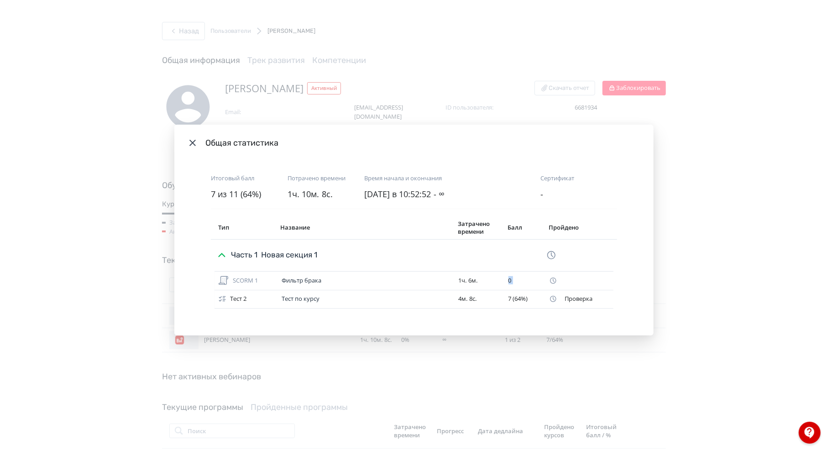
drag, startPoint x: 535, startPoint y: 277, endPoint x: 254, endPoint y: 314, distance: 283.2
click at [527, 280] on div "0" at bounding box center [525, 280] width 33 height 7
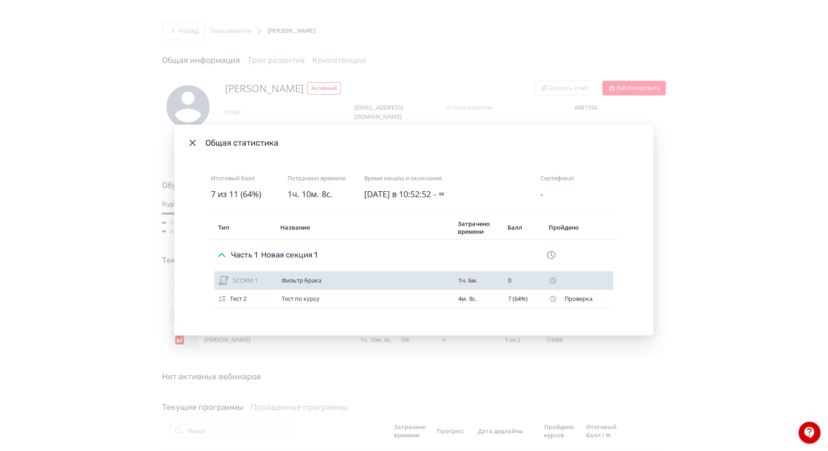
click at [277, 283] on div "SCORM 1" at bounding box center [246, 280] width 63 height 11
click at [257, 282] on div "SCORM 1" at bounding box center [245, 280] width 25 height 7
click at [243, 281] on div "SCORM 1" at bounding box center [245, 280] width 25 height 7
click at [308, 281] on div "Фильтр брака" at bounding box center [366, 280] width 169 height 7
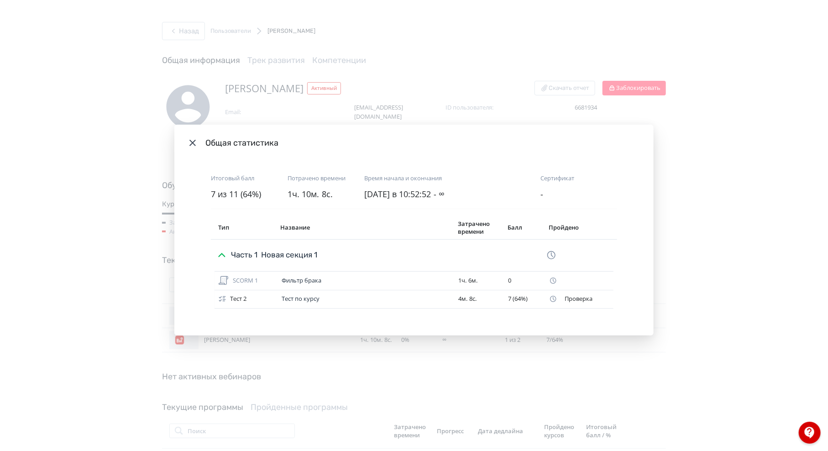
click at [657, 253] on div "Общая статистика Итоговый балл 7 из 11 (64%) Потрачено времени 1ч. 10м. 8с. Вре…" at bounding box center [414, 225] width 828 height 451
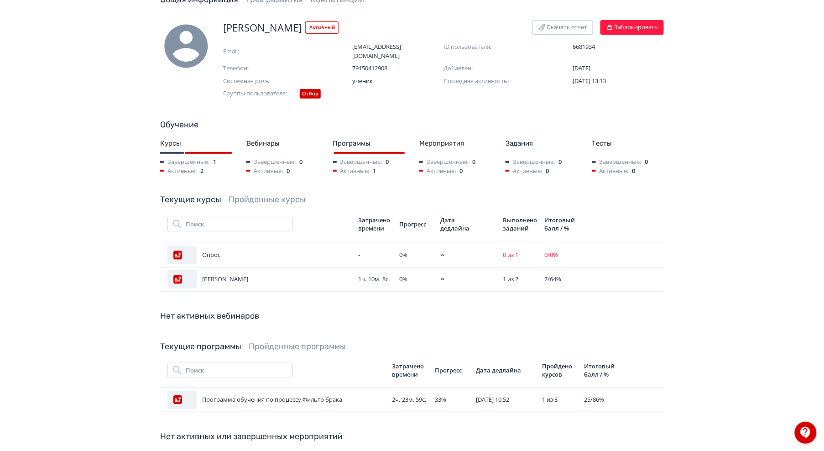
scroll to position [144, 0]
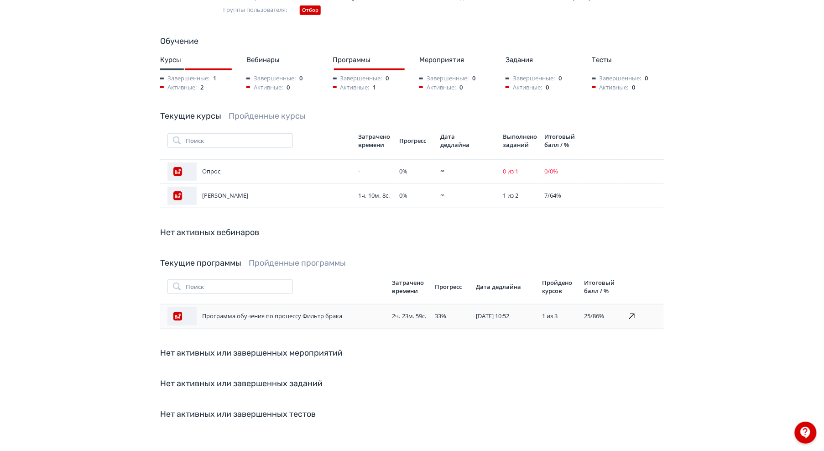
click at [299, 308] on div "Программа обучения по процессу Фильтр брака" at bounding box center [276, 316] width 217 height 18
click at [249, 169] on div "Опрос" at bounding box center [260, 172] width 184 height 18
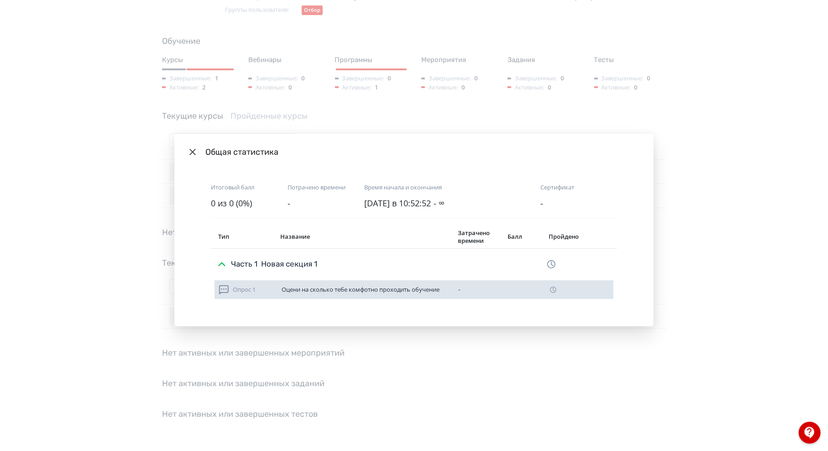
click at [336, 290] on div "Оцени на сколько тебе комфотно проходить обучение" at bounding box center [366, 289] width 169 height 7
click at [235, 288] on div "Опрос 1" at bounding box center [246, 289] width 56 height 11
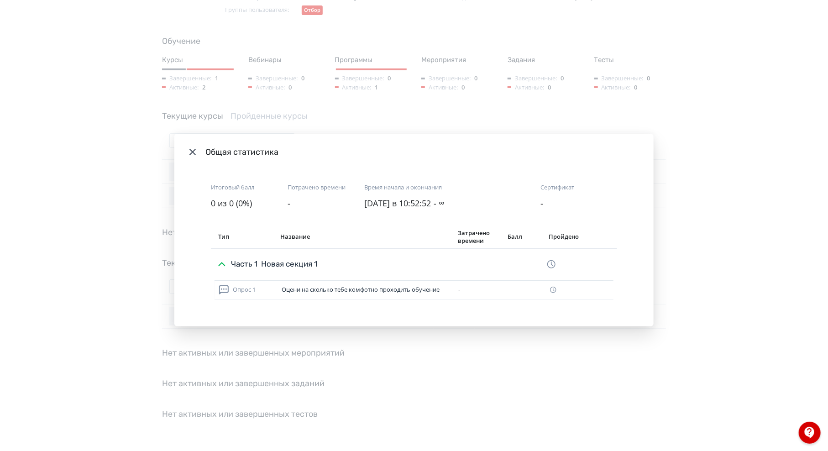
click at [691, 179] on div "Общая статистика Итоговый балл 0 из 0 (0%) Потрачено времени - Время начала и о…" at bounding box center [414, 225] width 828 height 451
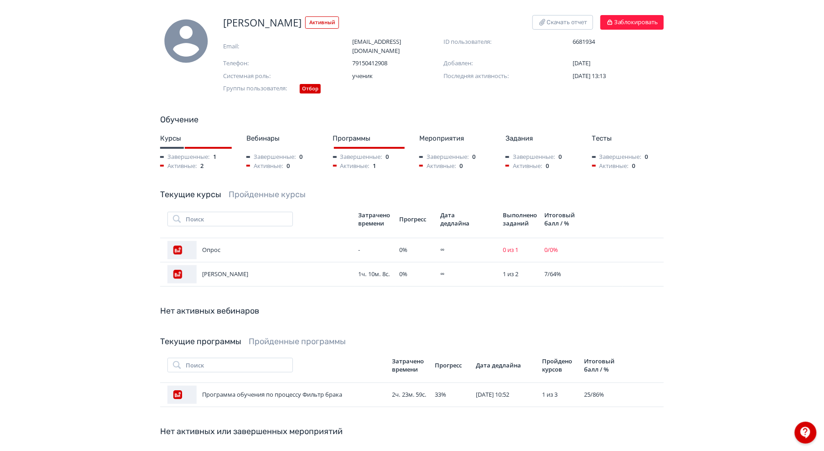
scroll to position [0, 0]
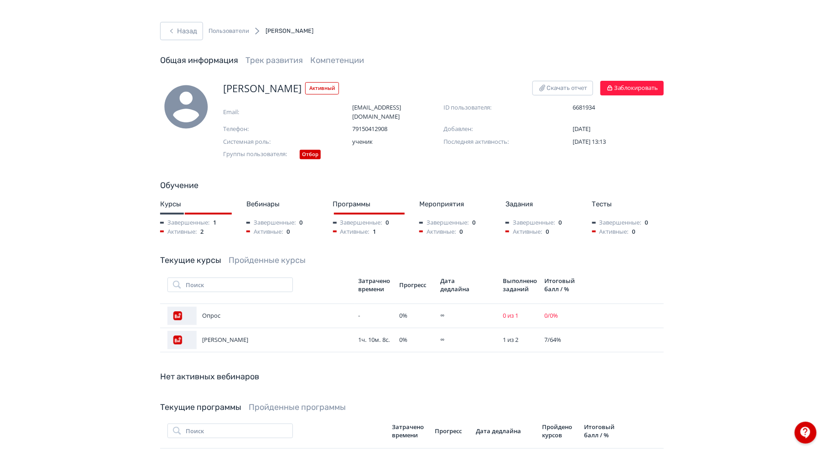
click at [218, 58] on link "Общая информация" at bounding box center [199, 60] width 78 height 10
click at [183, 23] on button "Назад" at bounding box center [181, 31] width 43 height 18
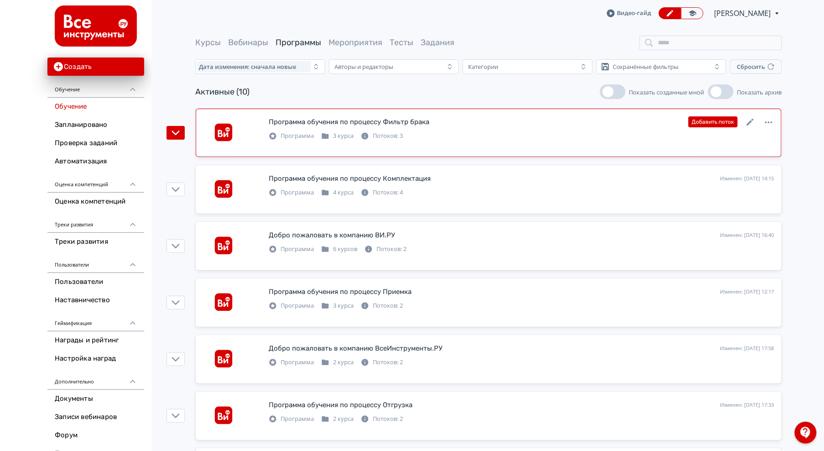
click at [196, 147] on link "Программа обучения по процессу Фильтр брака [PERSON_NAME]: [DATE] 09:07 Добавит…" at bounding box center [489, 133] width 586 height 48
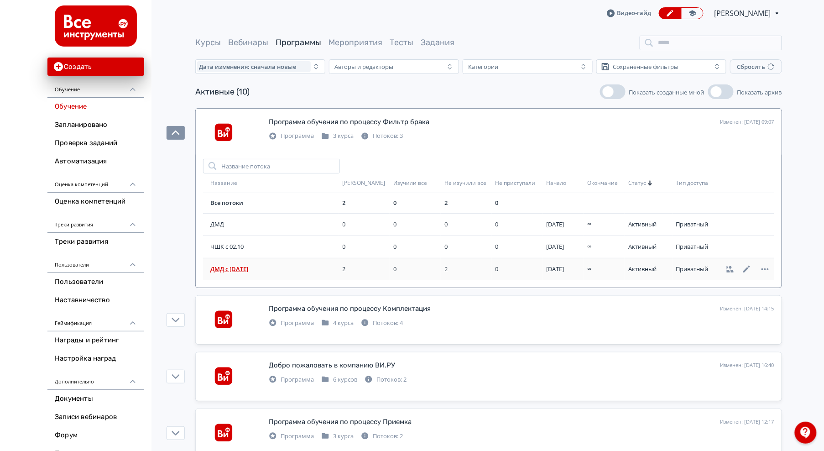
click at [250, 267] on span "ДМД с [DATE]" at bounding box center [274, 269] width 129 height 9
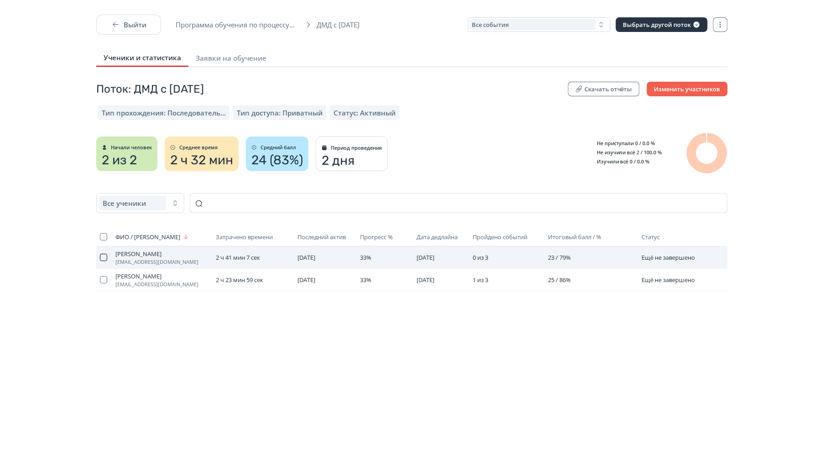
click at [104, 259] on button "button" at bounding box center [103, 257] width 7 height 7
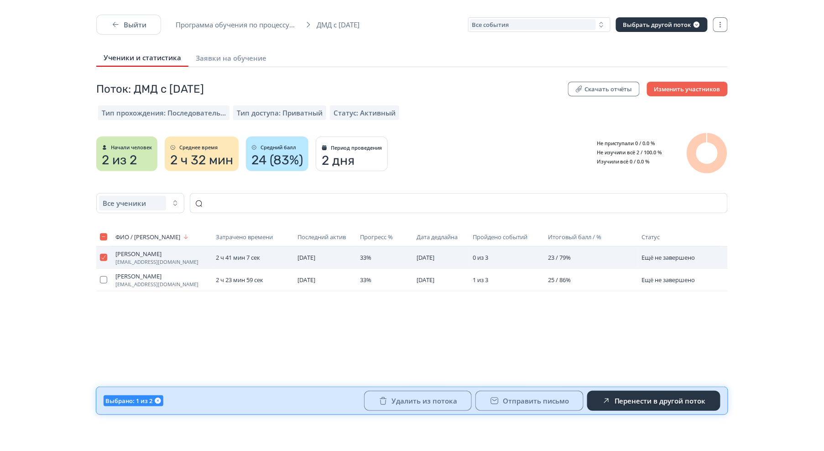
click at [159, 253] on span "[PERSON_NAME]" at bounding box center [161, 253] width 93 height 7
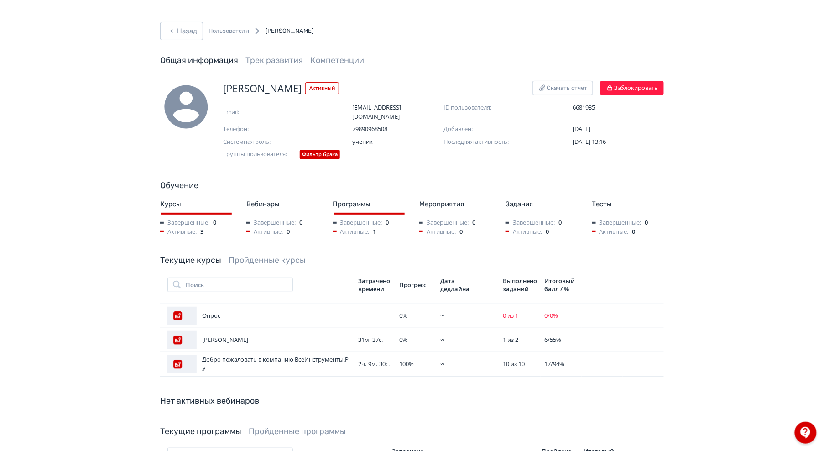
click at [311, 87] on div "[PERSON_NAME]" at bounding box center [281, 88] width 116 height 15
copy span "[PERSON_NAME]"
click at [188, 29] on button "Назад" at bounding box center [181, 31] width 43 height 18
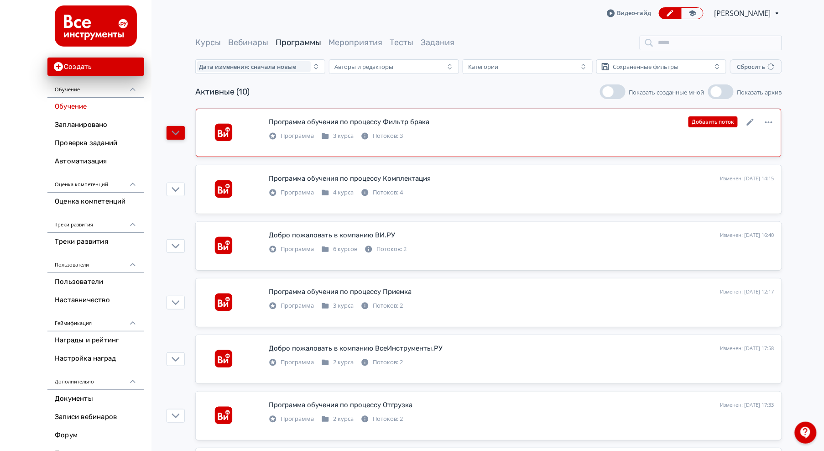
click at [174, 136] on icon "button" at bounding box center [176, 133] width 8 height 8
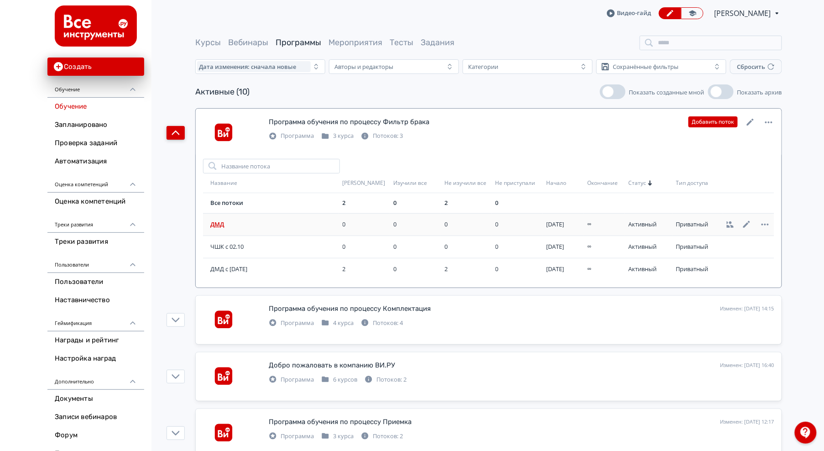
click at [234, 226] on span "ДМД" at bounding box center [274, 224] width 129 height 9
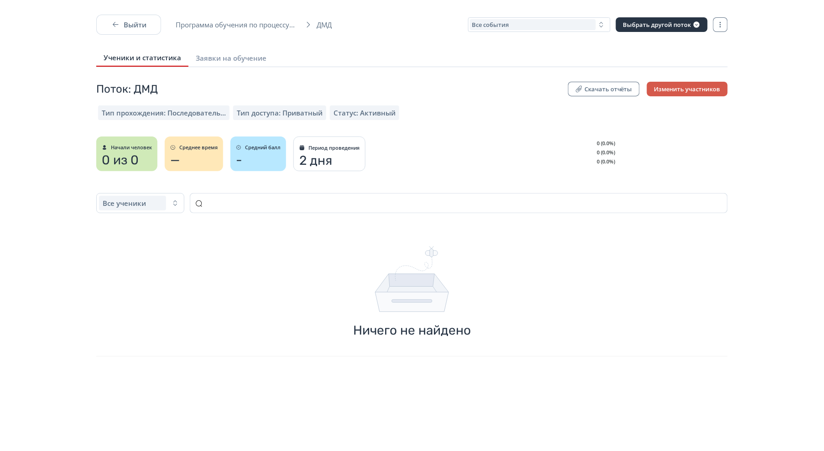
click at [674, 90] on button "Изменить участников" at bounding box center [687, 89] width 81 height 15
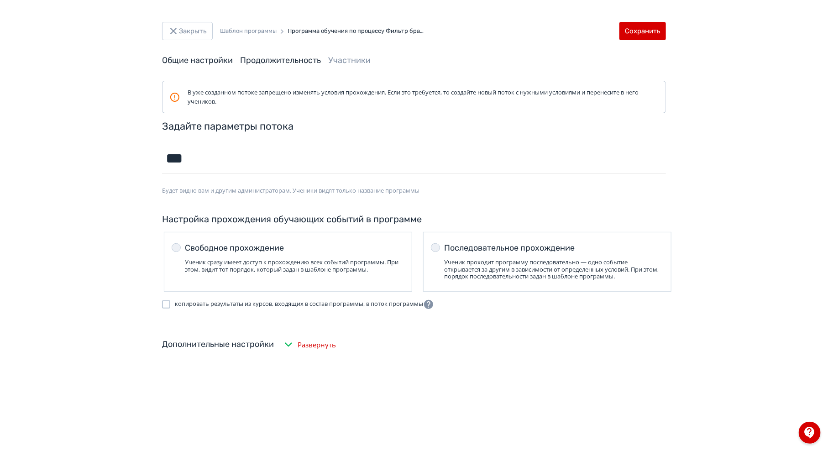
click at [262, 57] on link "Продолжительность" at bounding box center [280, 60] width 81 height 10
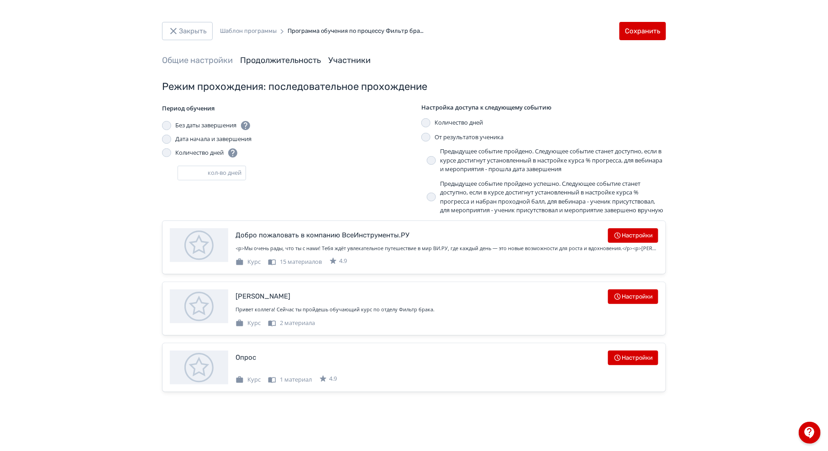
click at [341, 56] on link "Участники" at bounding box center [349, 60] width 42 height 10
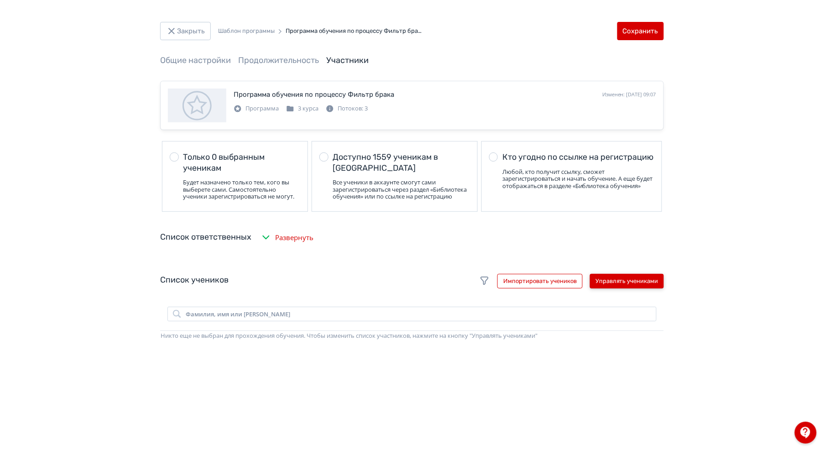
click at [621, 286] on button "Управлять учениками" at bounding box center [627, 281] width 74 height 15
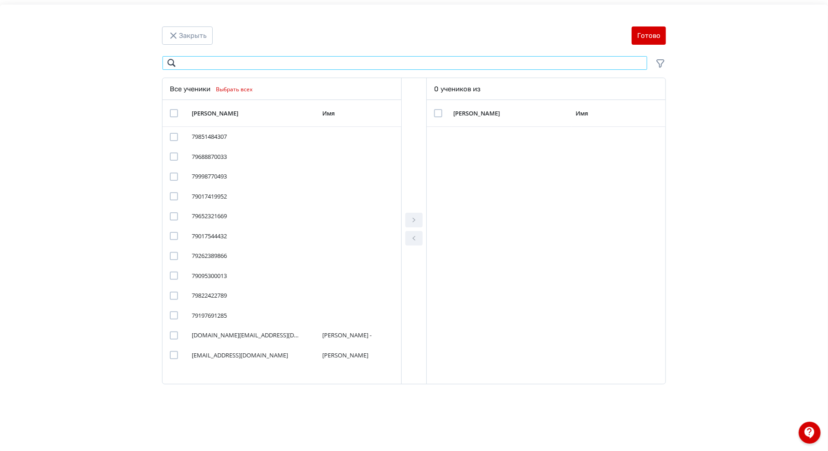
click at [245, 63] on input "Modal" at bounding box center [405, 63] width 486 height 15
paste input "**********"
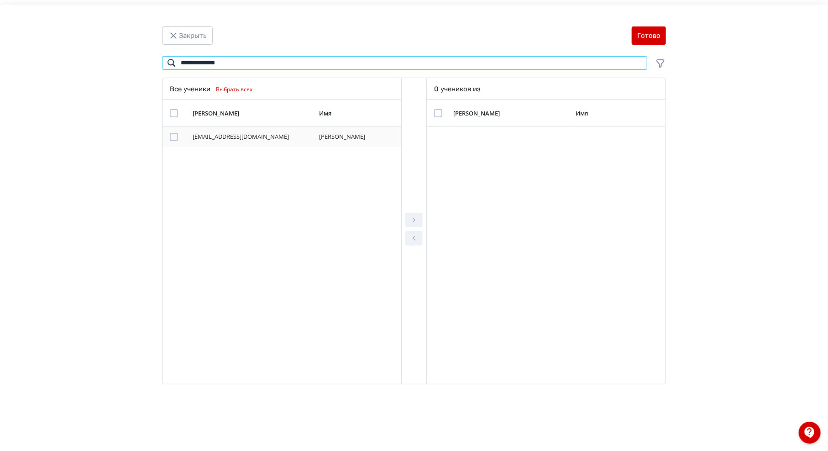
type input "**********"
click at [176, 136] on div "Modal" at bounding box center [174, 137] width 8 height 8
click at [414, 216] on icon "Modal" at bounding box center [414, 220] width 11 height 11
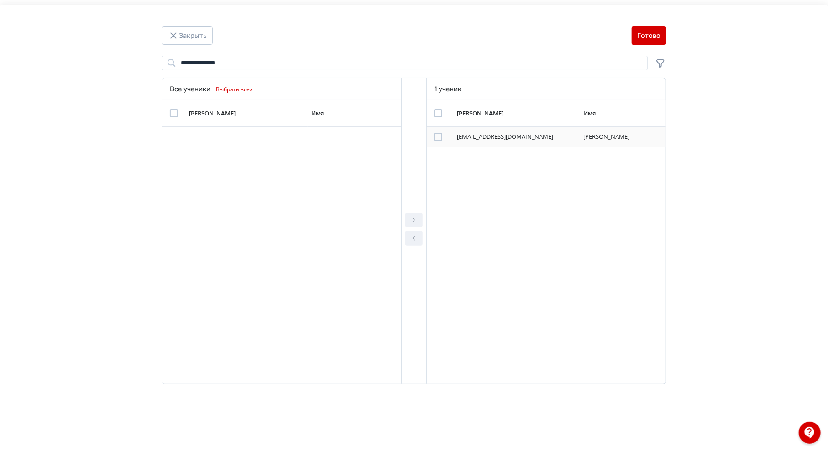
click at [436, 135] on div "Modal" at bounding box center [438, 137] width 8 height 8
click at [644, 48] on div "**********" at bounding box center [414, 230] width 828 height 451
click at [644, 40] on button "Готово" at bounding box center [649, 35] width 34 height 18
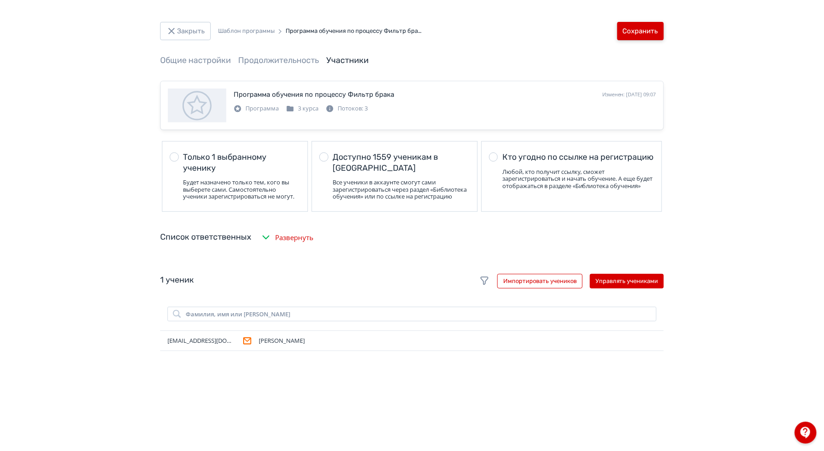
click at [642, 25] on button "Сохранить" at bounding box center [641, 31] width 47 height 18
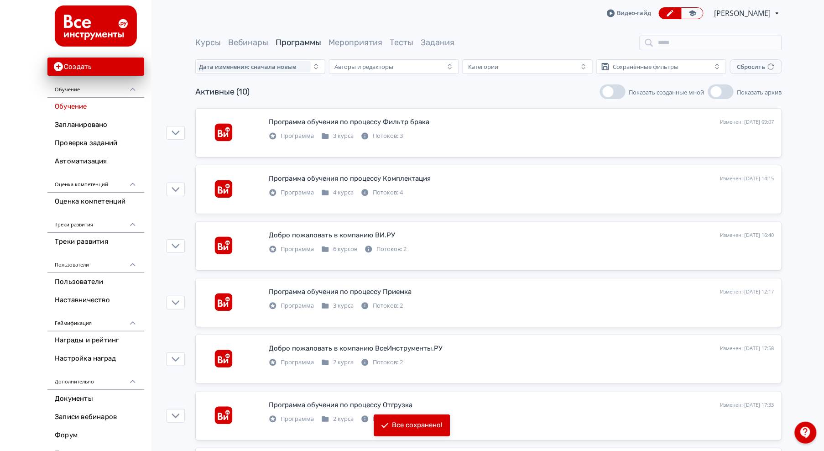
click at [98, 103] on link "Обучение" at bounding box center [95, 107] width 97 height 18
